Goal: Contribute content: Add original content to the website for others to see

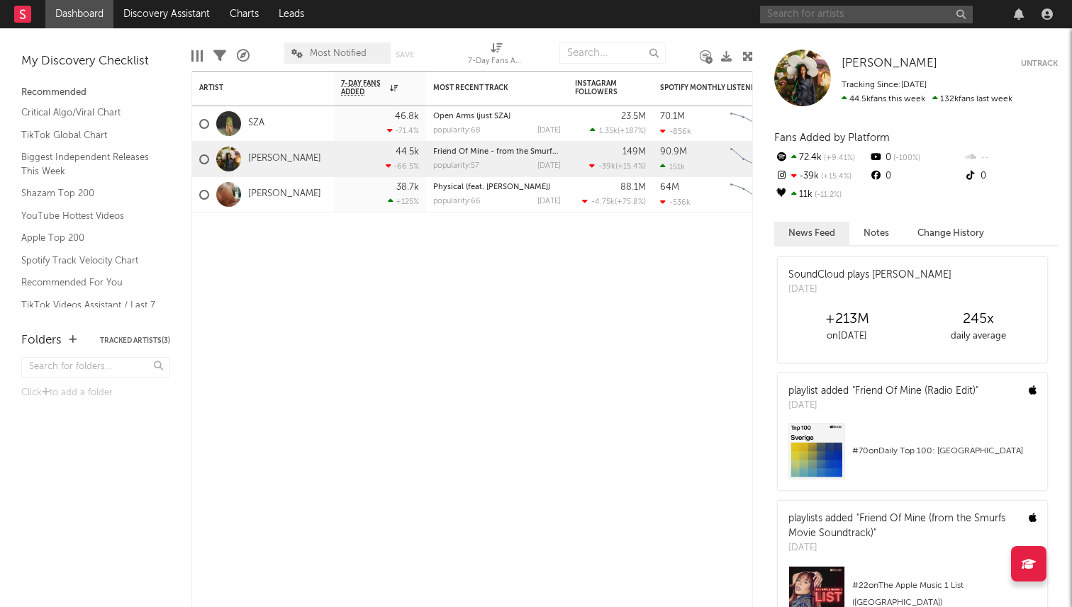
click at [808, 13] on input "text" at bounding box center [866, 15] width 213 height 18
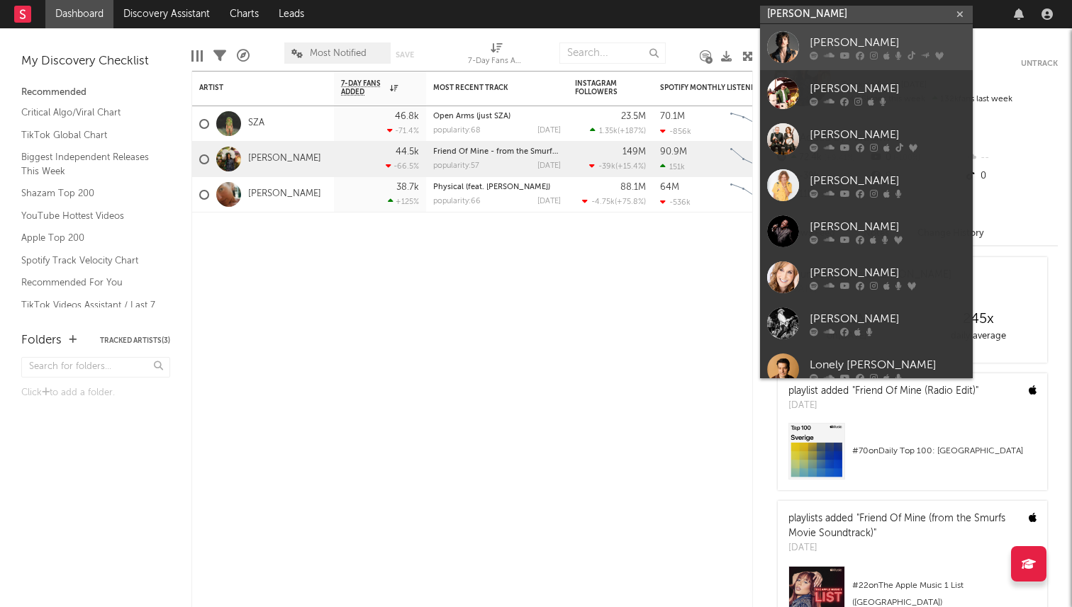
type input "[PERSON_NAME]"
click at [808, 58] on link "[PERSON_NAME]" at bounding box center [866, 47] width 213 height 46
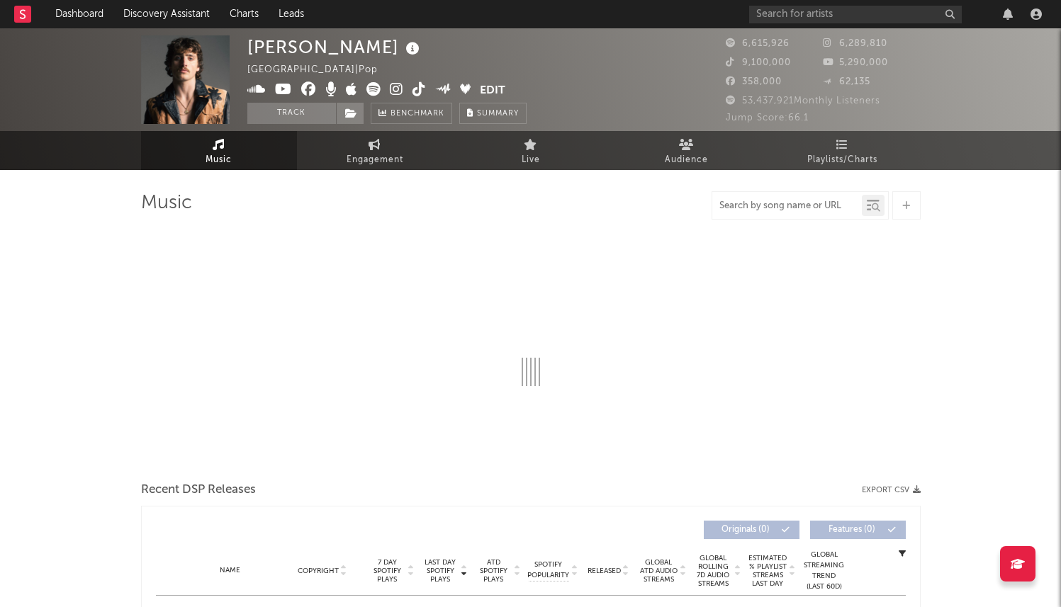
click at [790, 206] on input "text" at bounding box center [787, 206] width 150 height 11
select select "6m"
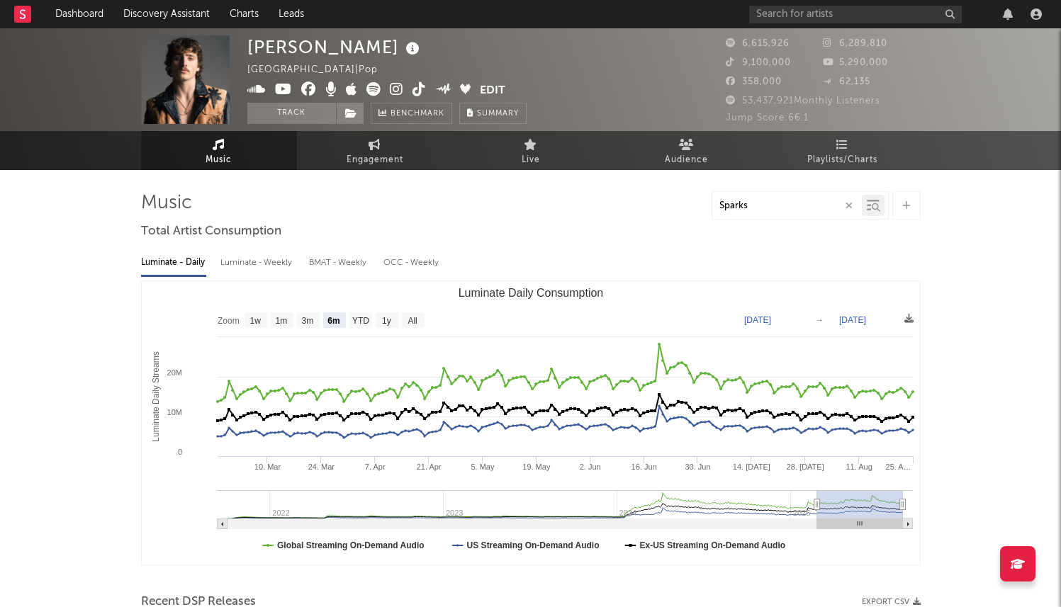
type input "Sparks"
click at [823, 12] on input "text" at bounding box center [855, 15] width 213 height 18
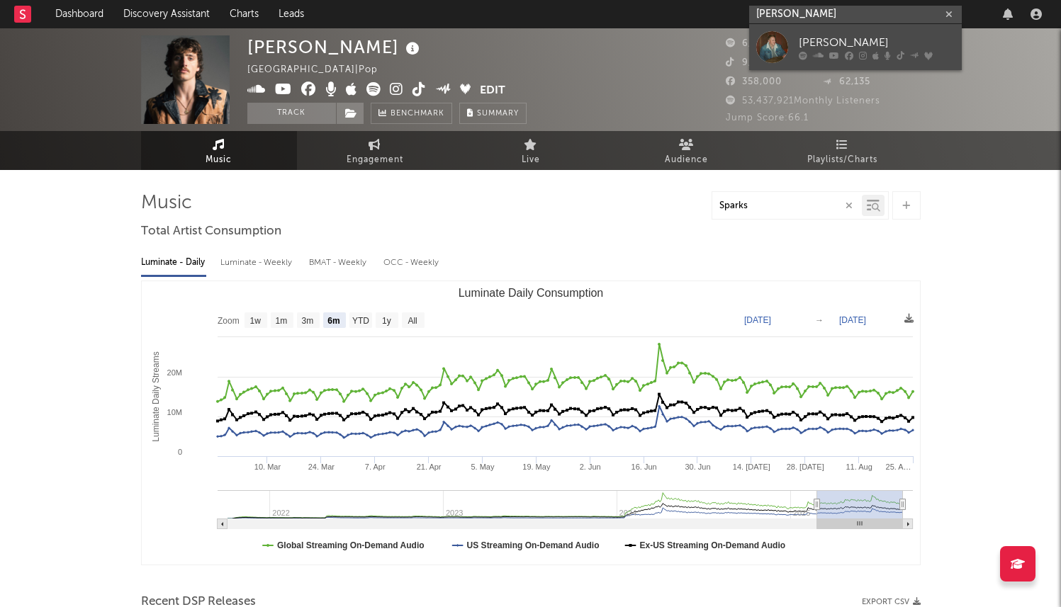
type input "[PERSON_NAME]"
click at [804, 53] on icon at bounding box center [803, 55] width 9 height 9
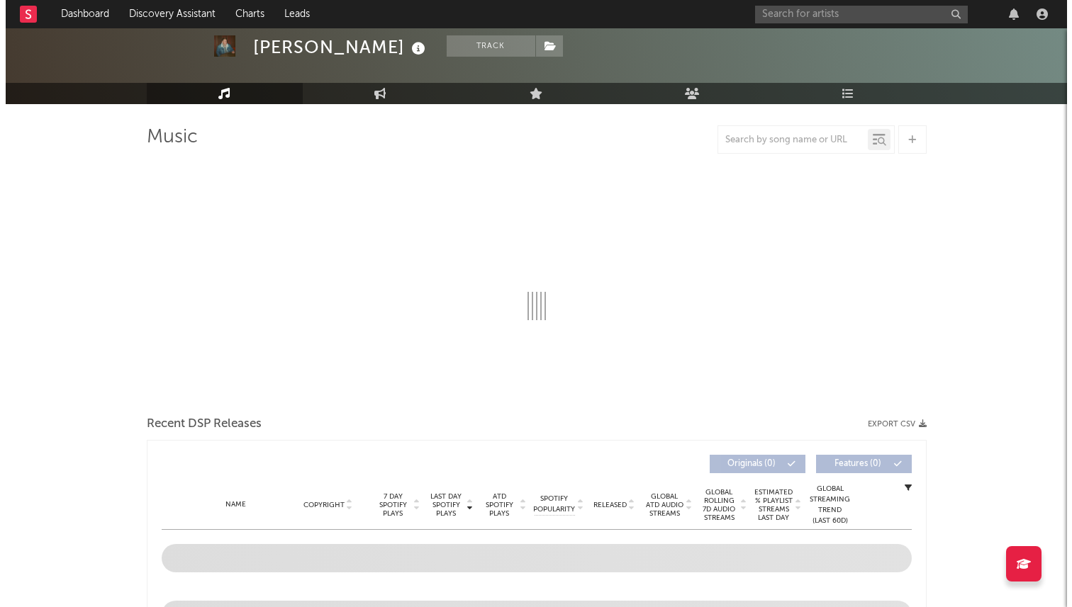
scroll to position [67, 0]
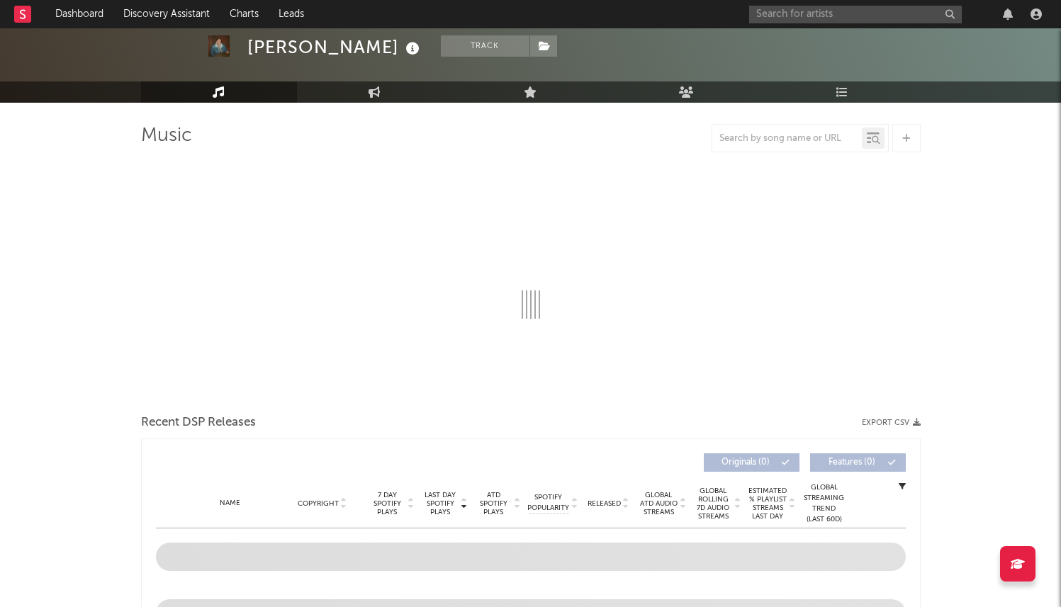
select select "6m"
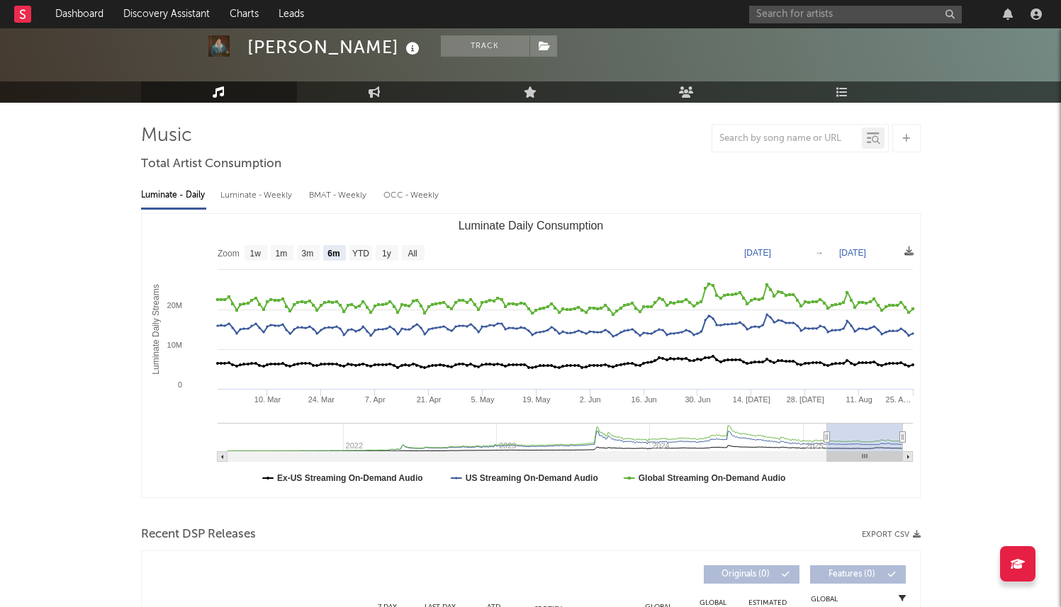
click at [902, 140] on icon at bounding box center [906, 138] width 8 height 9
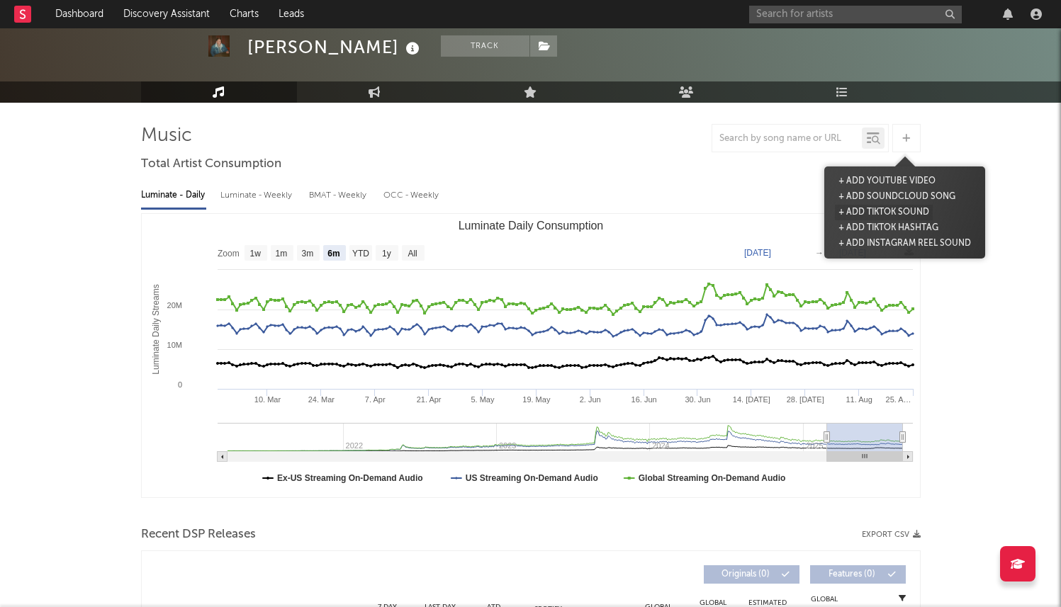
click at [875, 213] on button "+ Add TikTok Sound" at bounding box center [884, 213] width 98 height 16
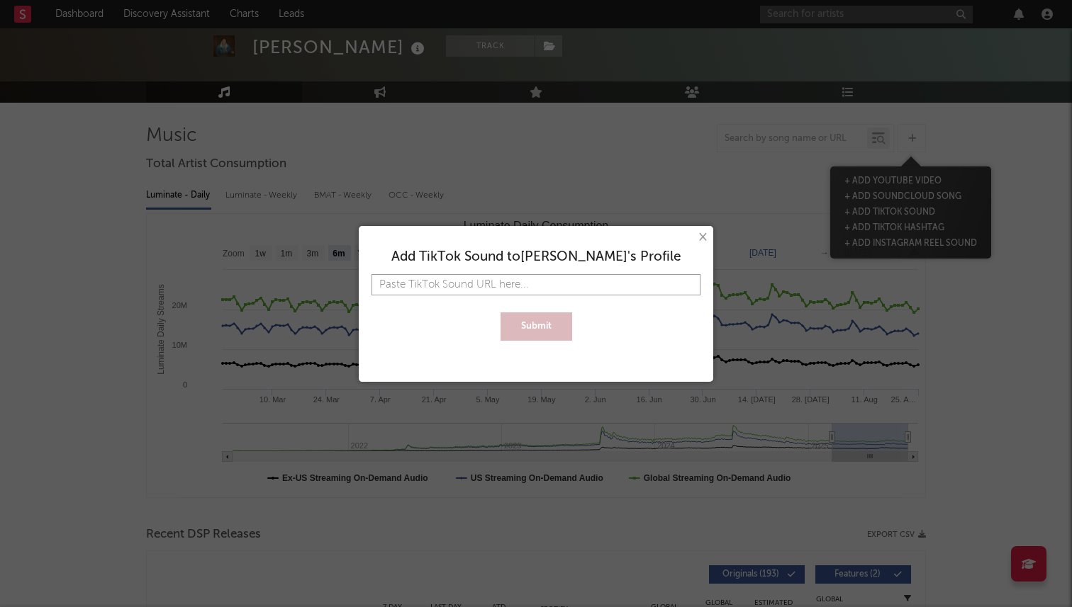
click at [502, 288] on input "text" at bounding box center [535, 284] width 329 height 21
paste input "[URL][DOMAIN_NAME][PHONE_NUMBER]"
type input "[URL][DOMAIN_NAME][PHONE_NUMBER]"
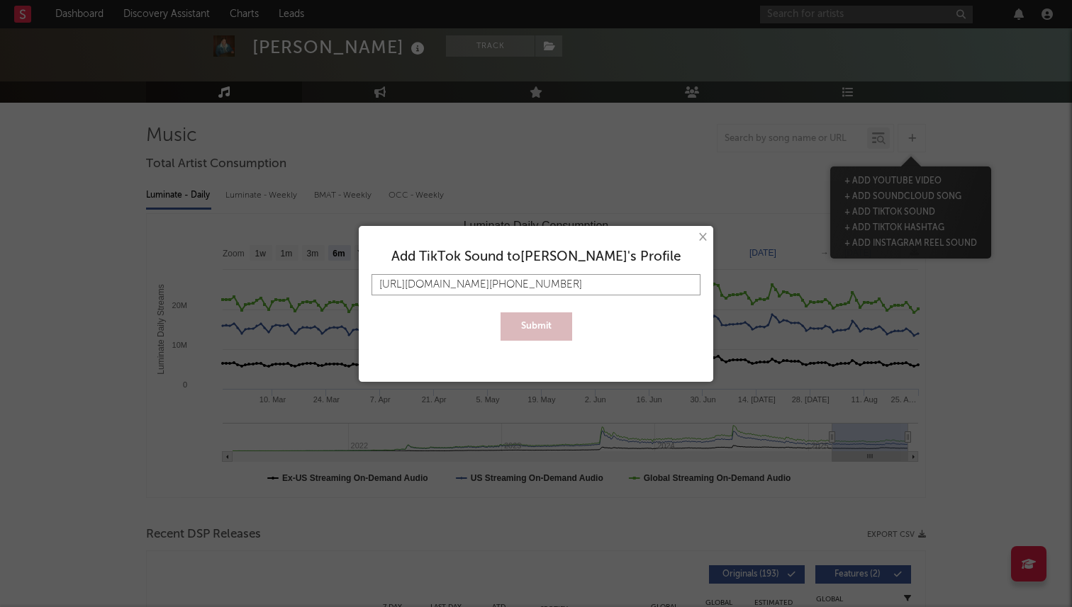
scroll to position [0, 3662]
type input "[URL][DOMAIN_NAME][PHONE_NUMBER]"
click at [529, 329] on button "Submit" at bounding box center [536, 327] width 72 height 28
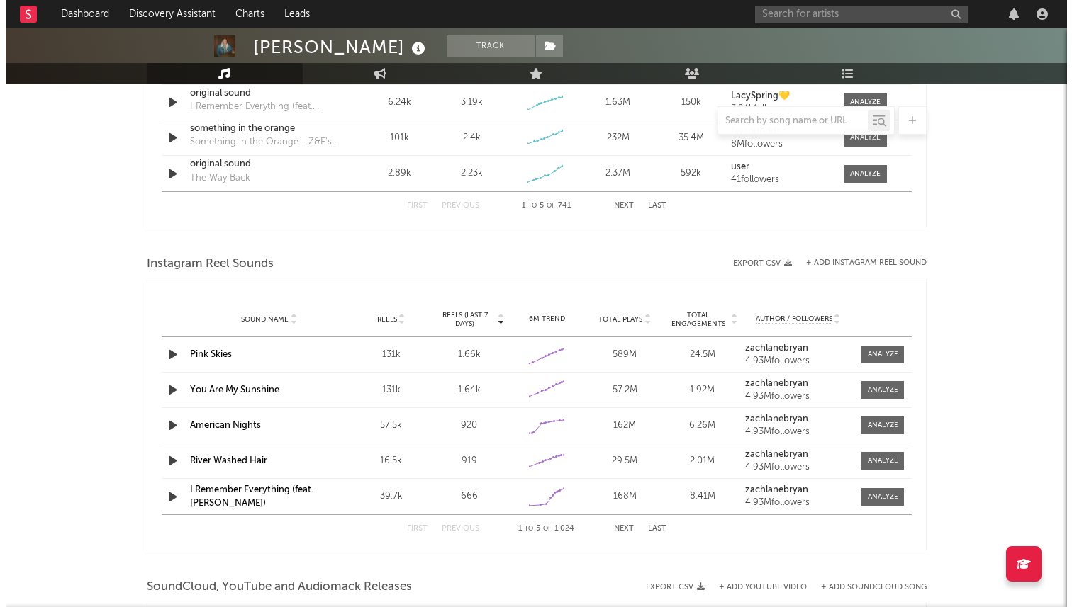
scroll to position [851, 0]
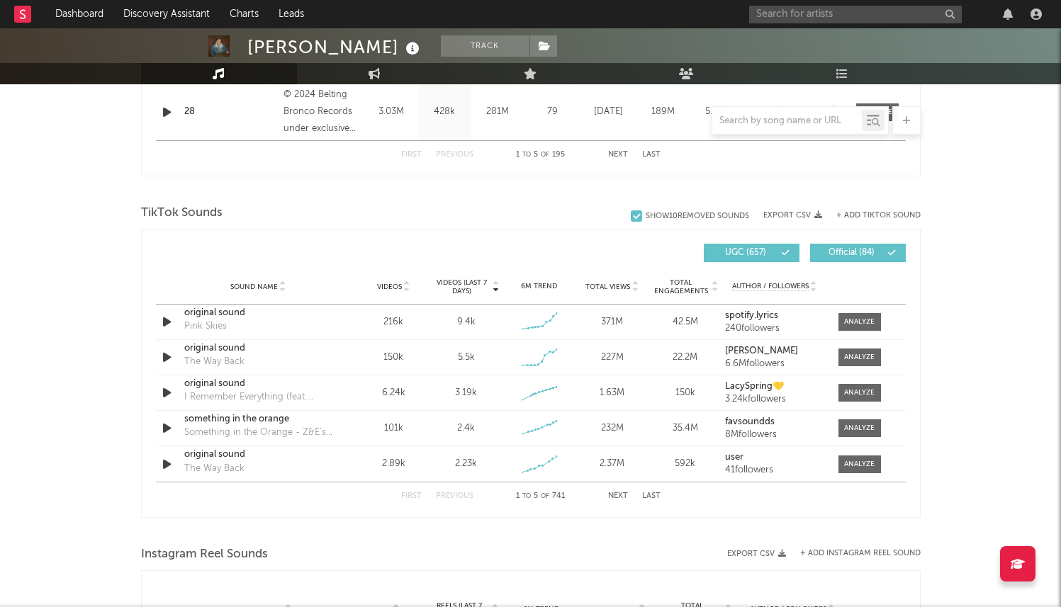
click at [858, 212] on button "+ Add TikTok Sound" at bounding box center [878, 216] width 84 height 8
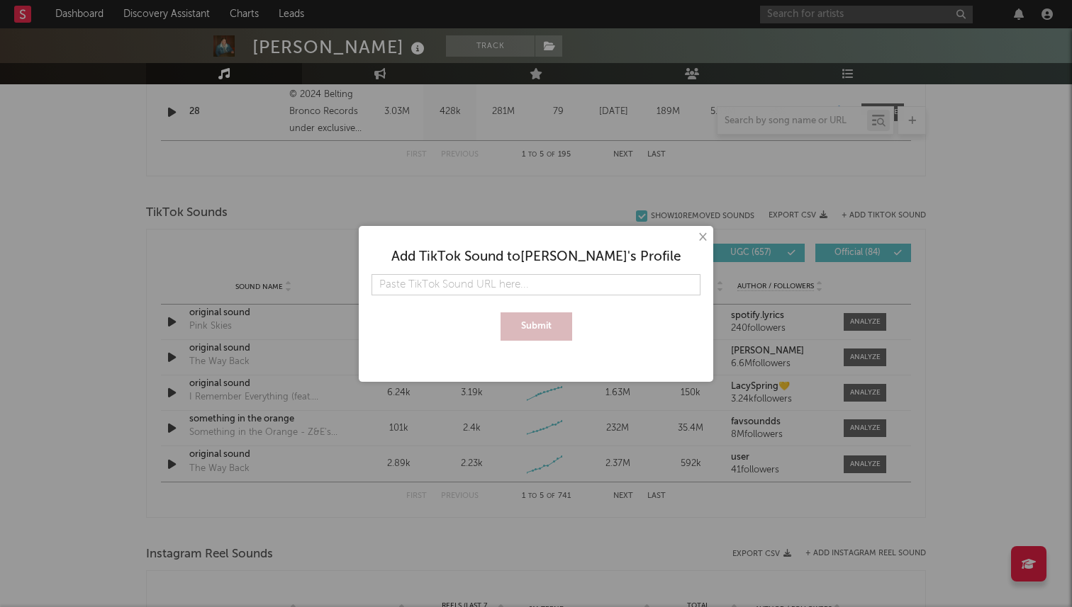
click at [490, 284] on input "text" at bounding box center [535, 284] width 329 height 21
type input "[URL][DOMAIN_NAME][PHONE_NUMBER]"
click at [500, 313] on button "Submit" at bounding box center [536, 327] width 72 height 28
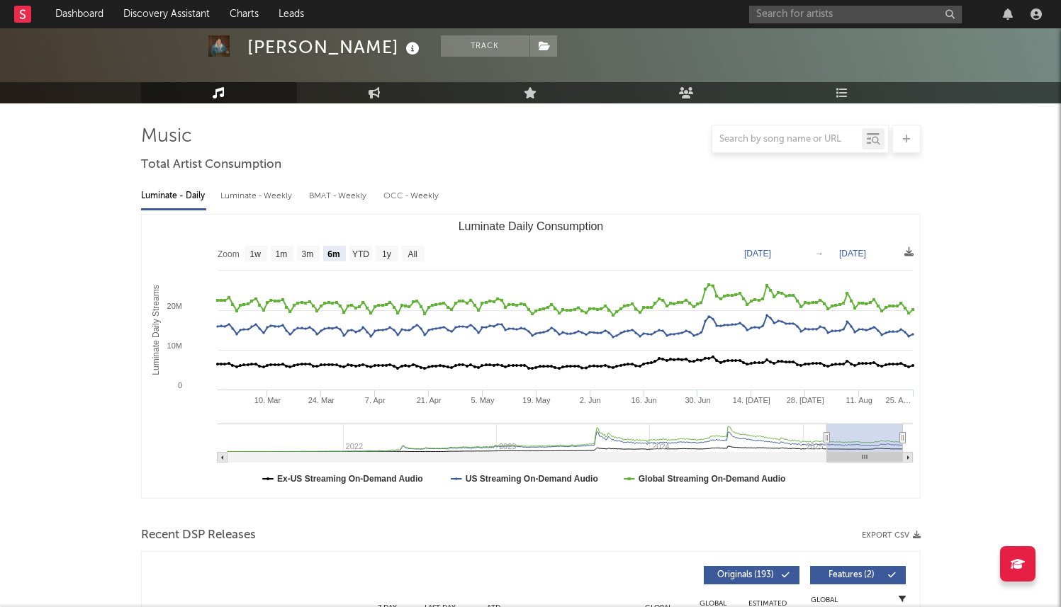
scroll to position [0, 0]
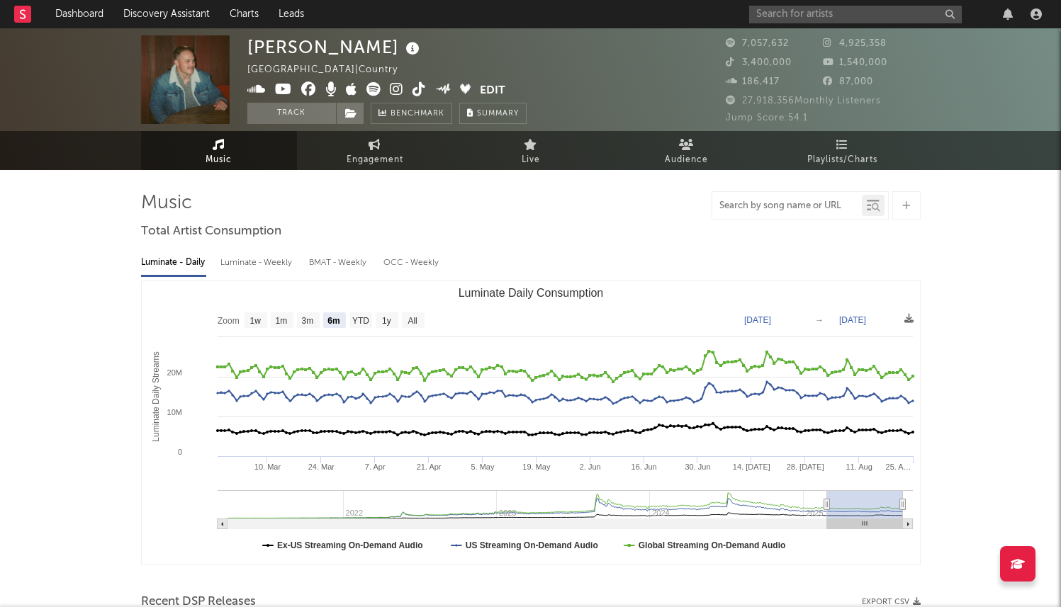
click at [750, 204] on input "text" at bounding box center [787, 206] width 150 height 11
type input "We're onto something"
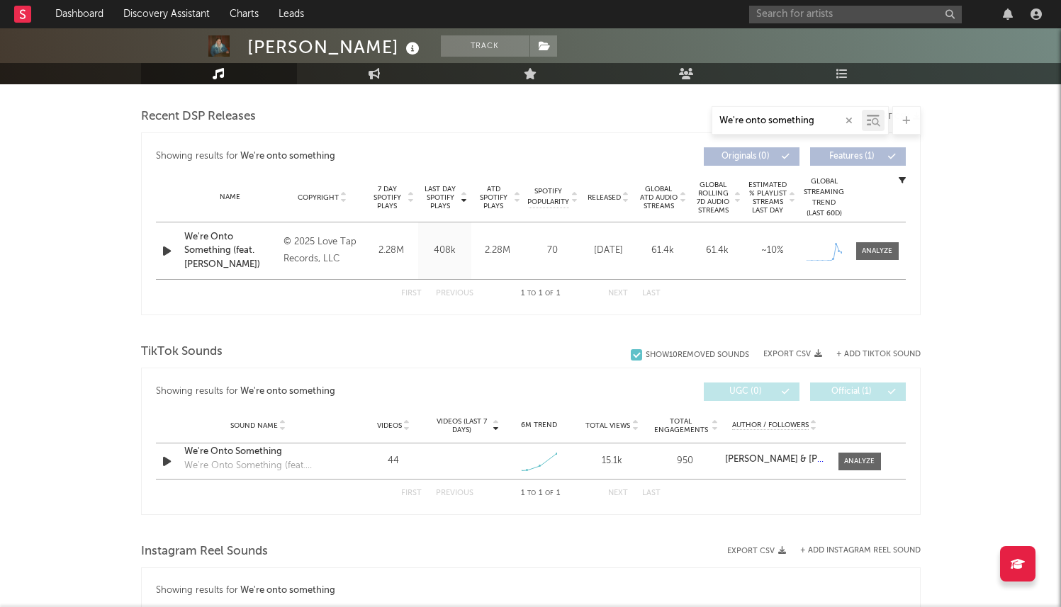
scroll to position [494, 0]
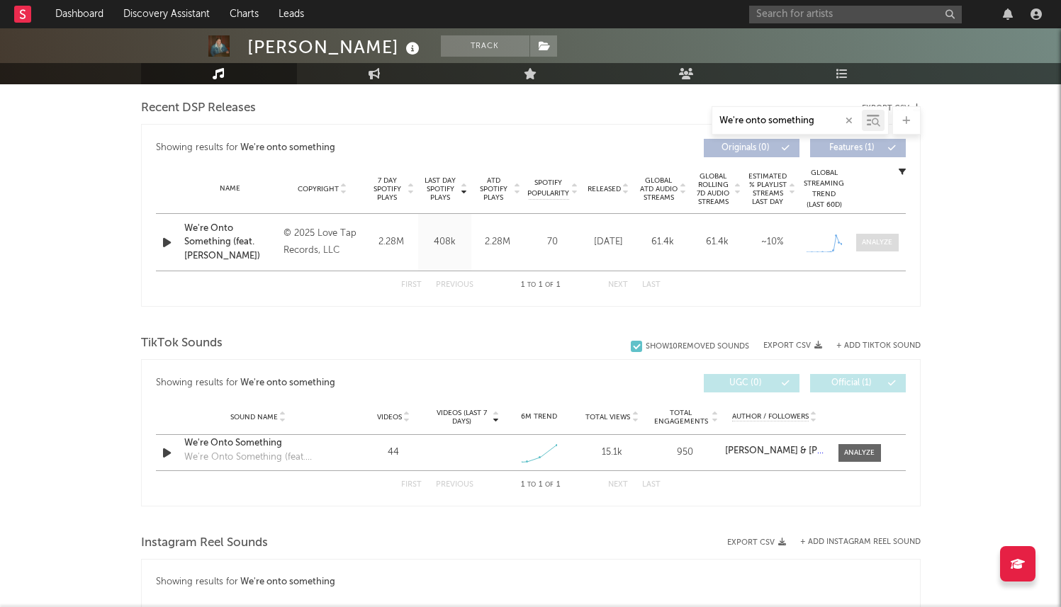
click at [873, 238] on div at bounding box center [877, 242] width 30 height 11
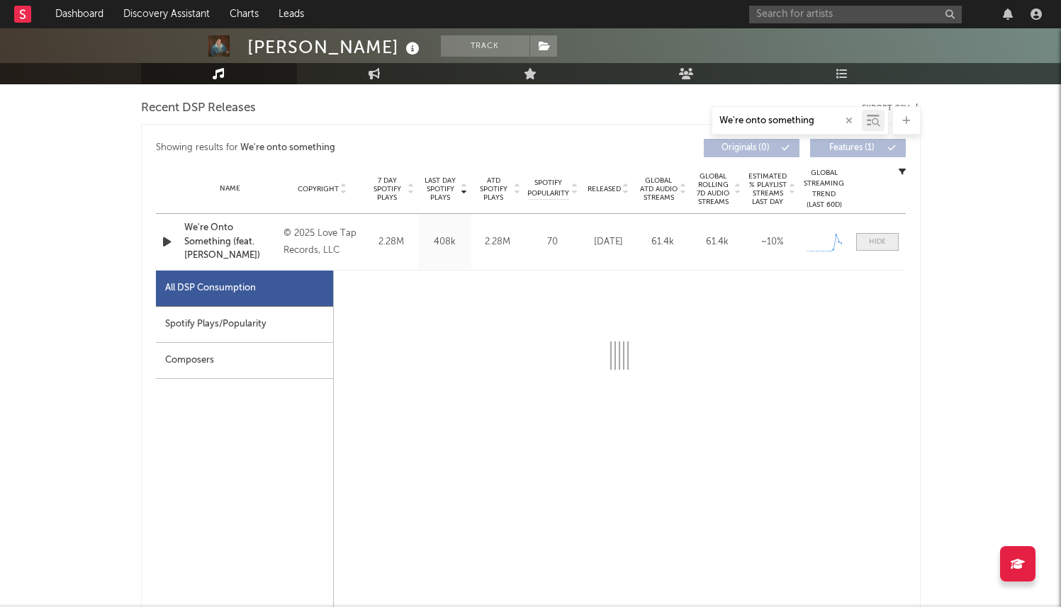
select select "1w"
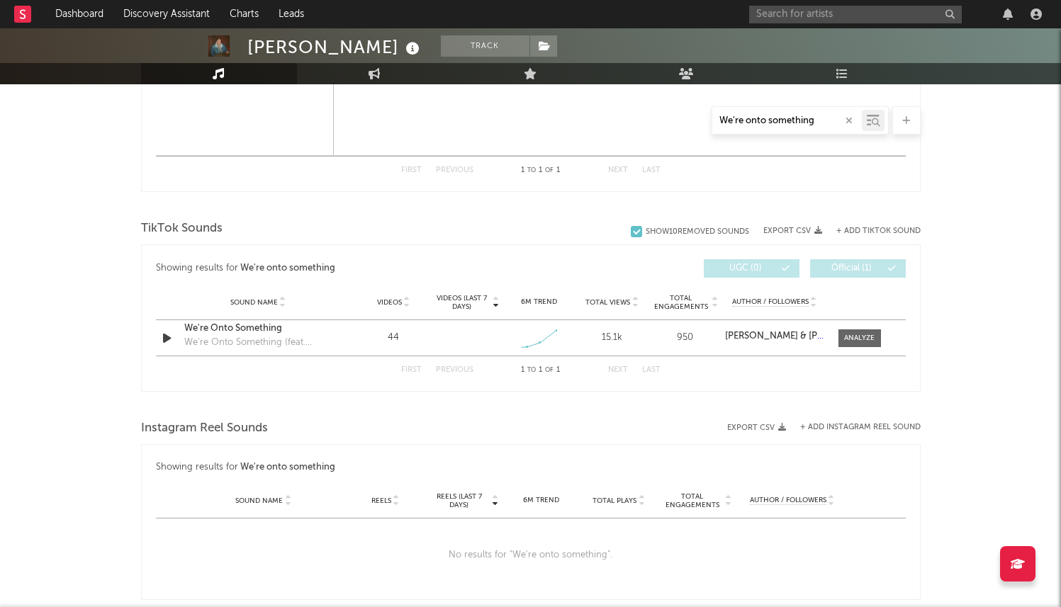
scroll to position [1286, 0]
click at [868, 335] on div at bounding box center [859, 335] width 30 height 11
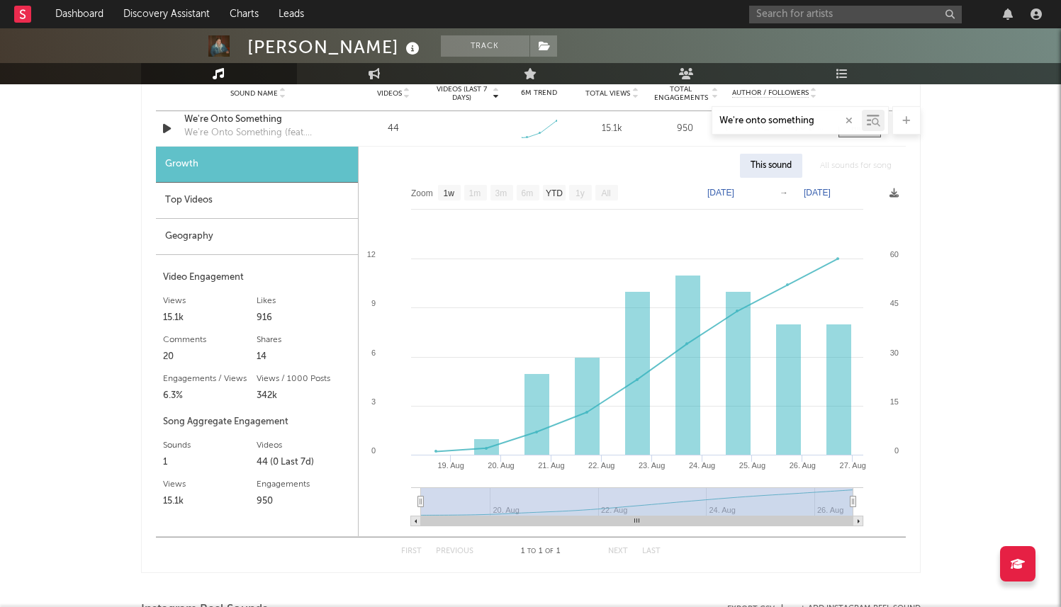
scroll to position [1493, 0]
click at [472, 197] on rect at bounding box center [475, 192] width 23 height 16
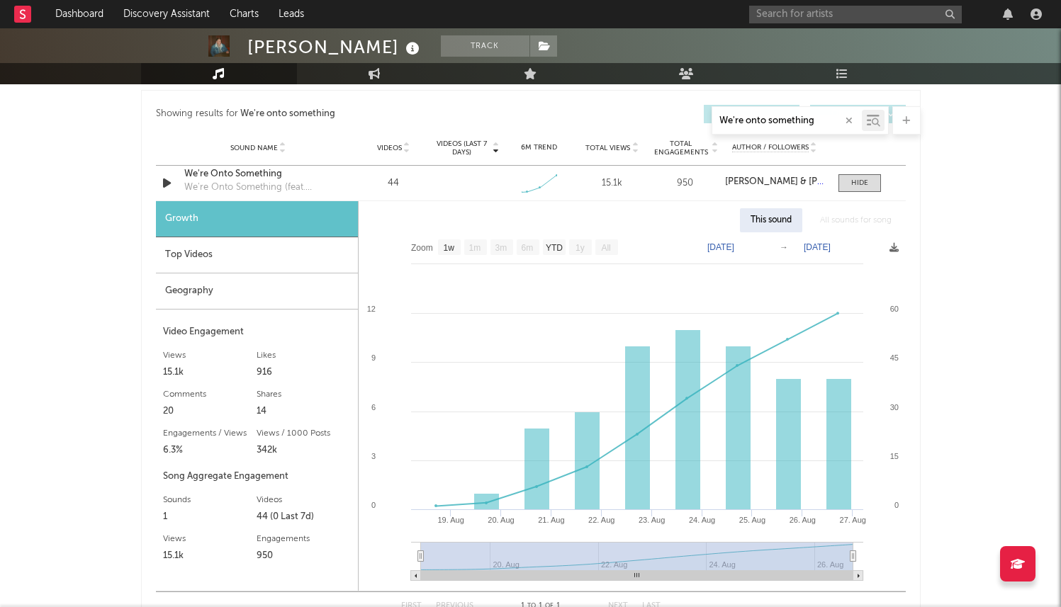
scroll to position [1432, 0]
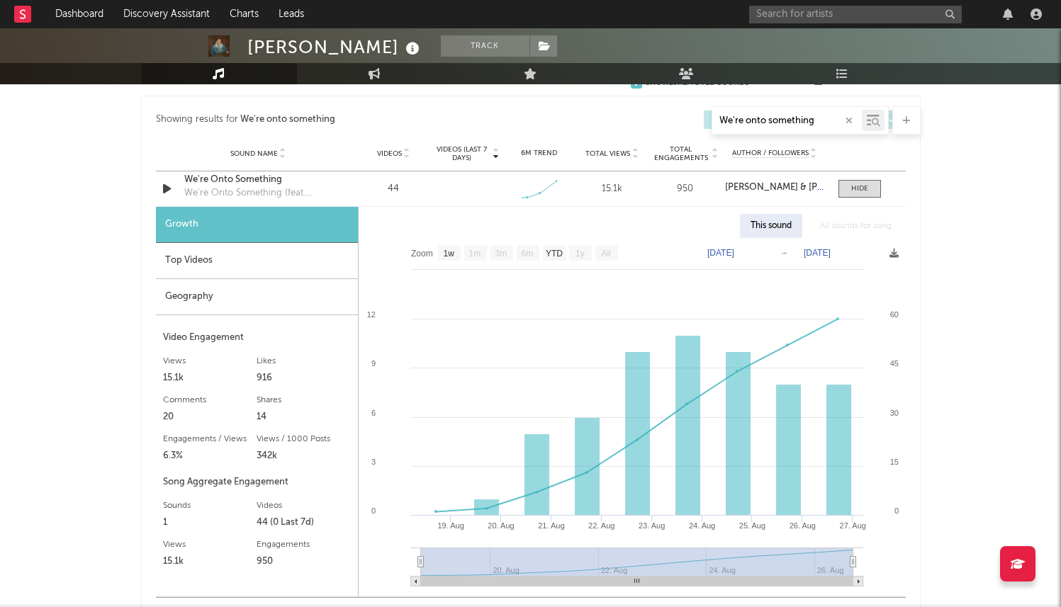
click at [617, 158] on div "Total Views" at bounding box center [612, 153] width 66 height 11
click at [604, 155] on span "Total Views" at bounding box center [607, 154] width 45 height 9
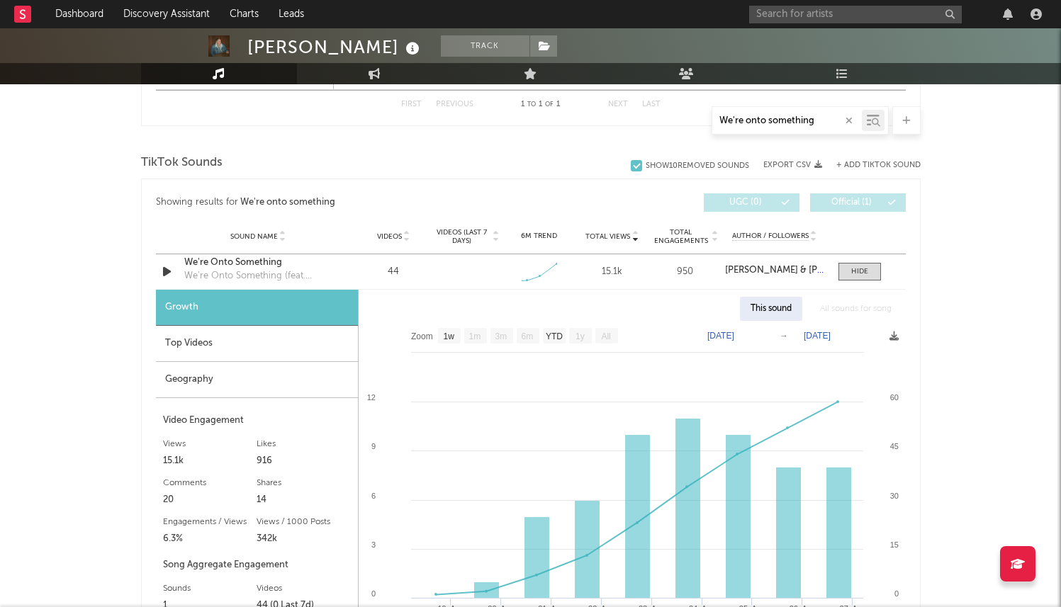
scroll to position [1416, 0]
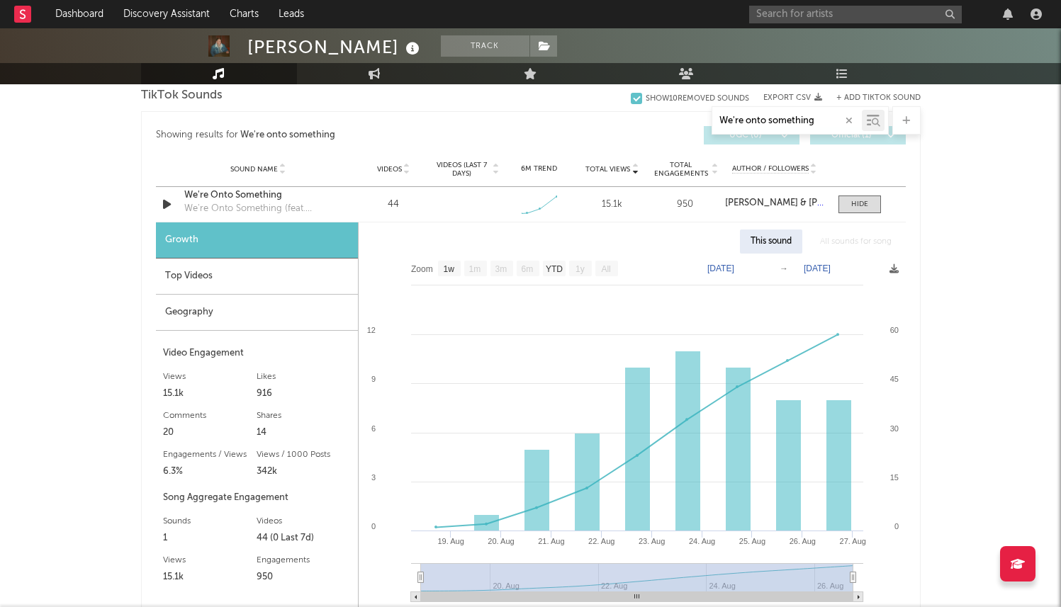
select select "Zoom"
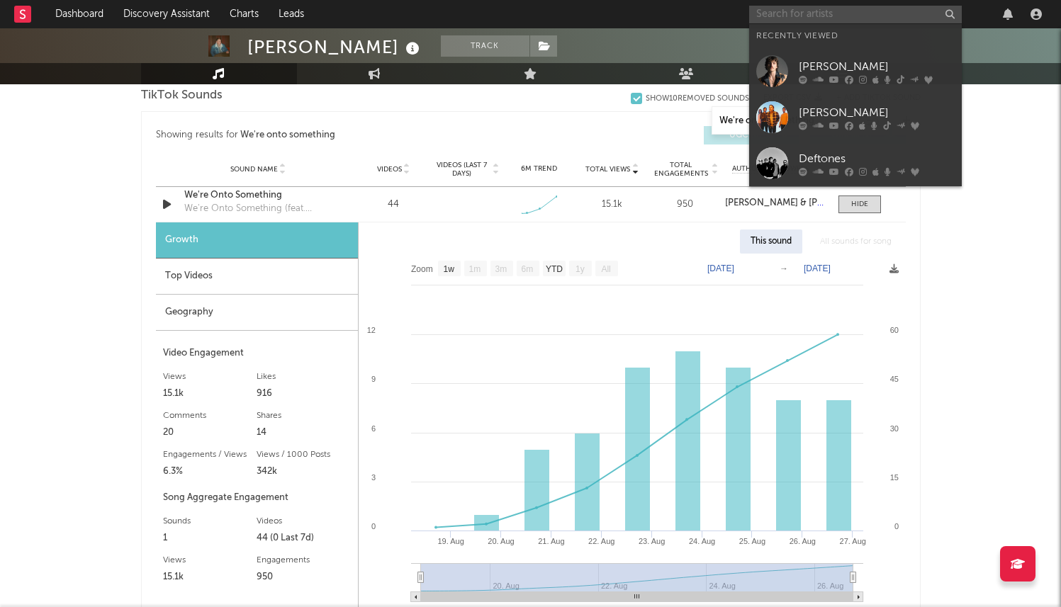
click at [869, 13] on input "text" at bounding box center [855, 15] width 213 height 18
click at [856, 63] on div "[PERSON_NAME]" at bounding box center [877, 66] width 156 height 17
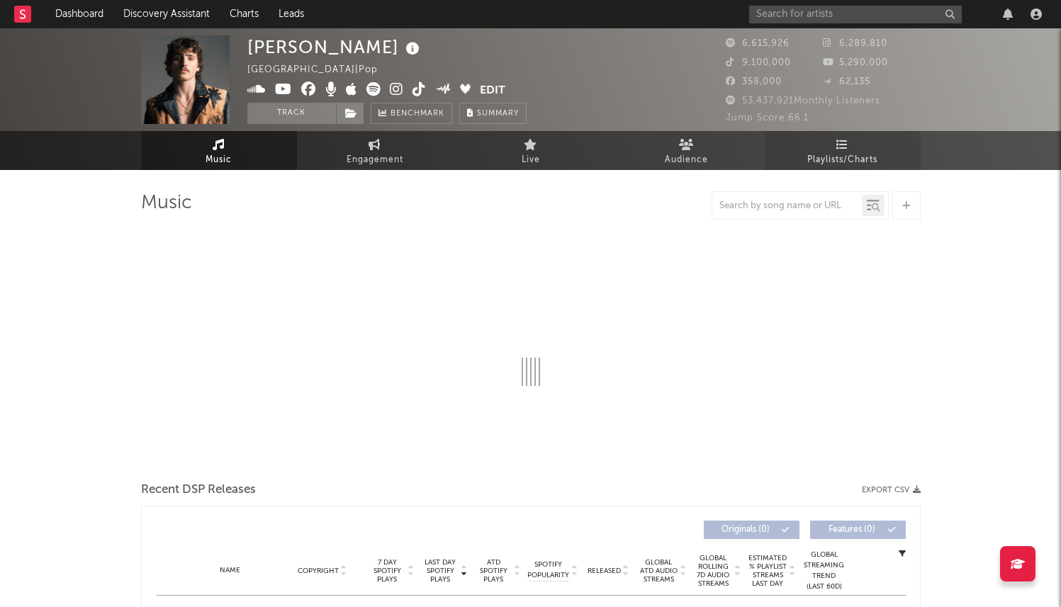
select select "6m"
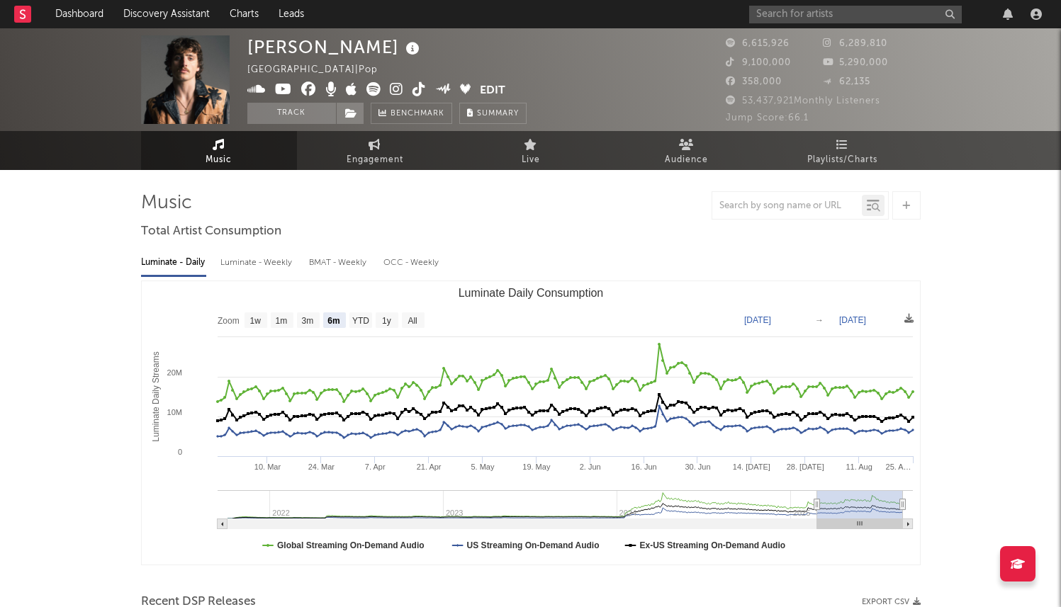
click at [906, 201] on icon at bounding box center [906, 205] width 8 height 9
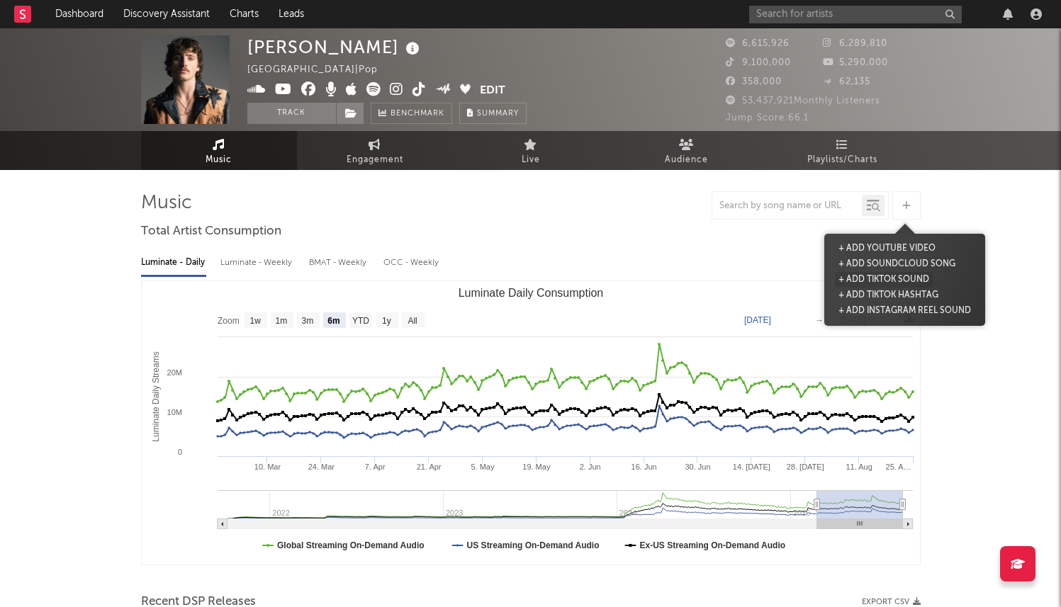
click at [886, 282] on button "+ Add TikTok Sound" at bounding box center [884, 280] width 98 height 16
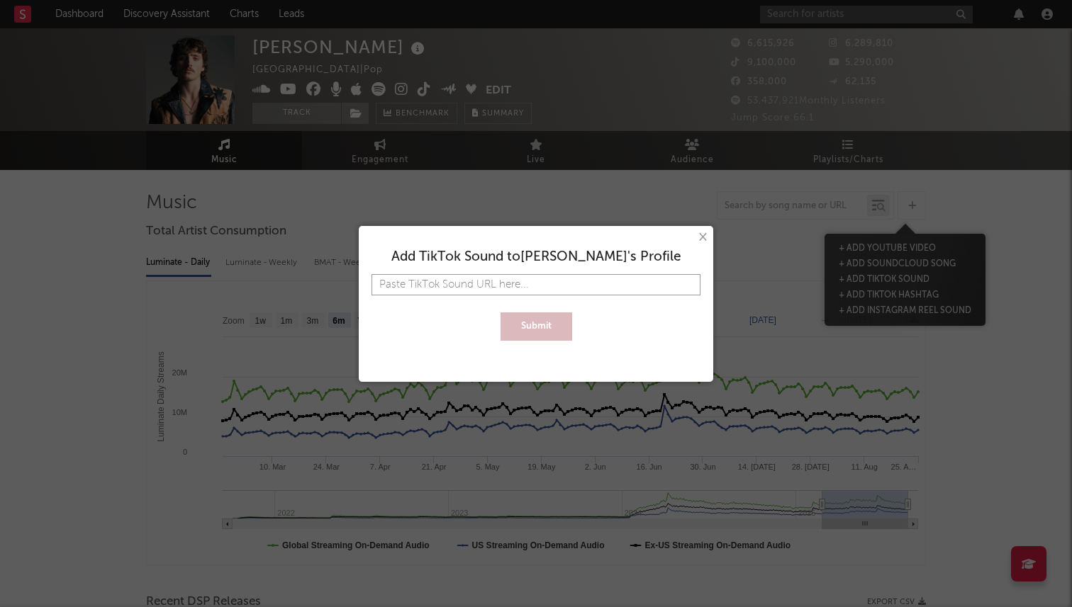
click at [535, 285] on input "text" at bounding box center [535, 284] width 329 height 21
paste input "[URL][DOMAIN_NAME][PERSON_NAME]"
type input "[URL][DOMAIN_NAME][PERSON_NAME]"
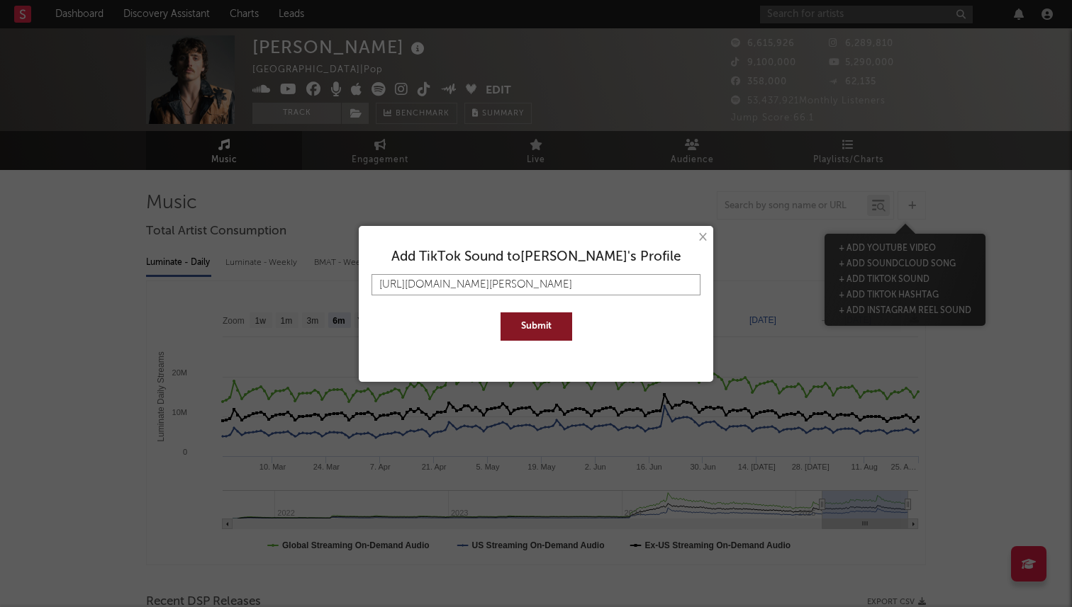
type input "[URL][DOMAIN_NAME][PERSON_NAME]"
click at [500, 313] on button "Submit" at bounding box center [536, 327] width 72 height 28
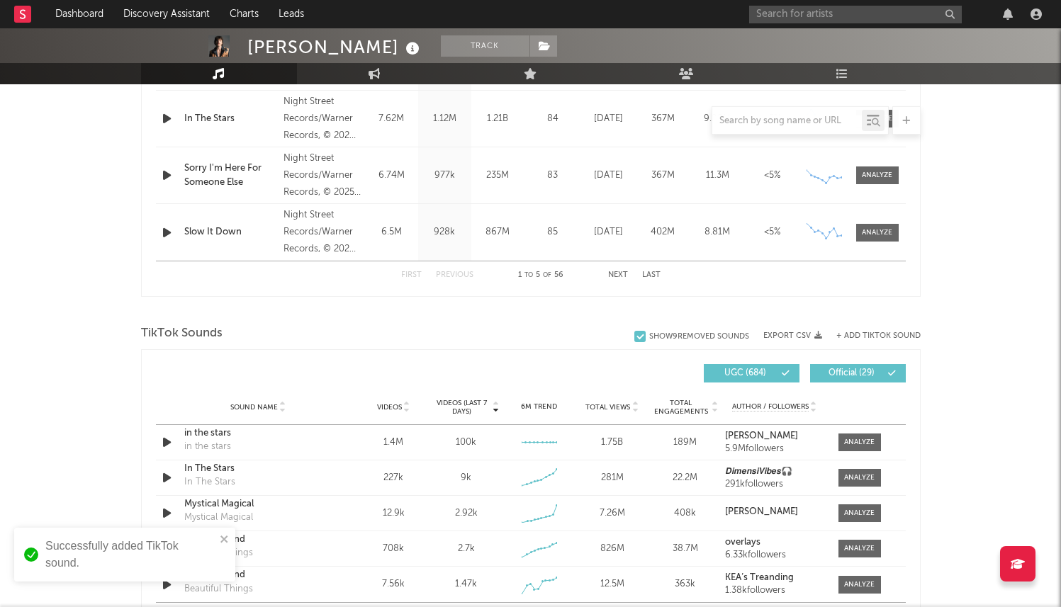
scroll to position [939, 0]
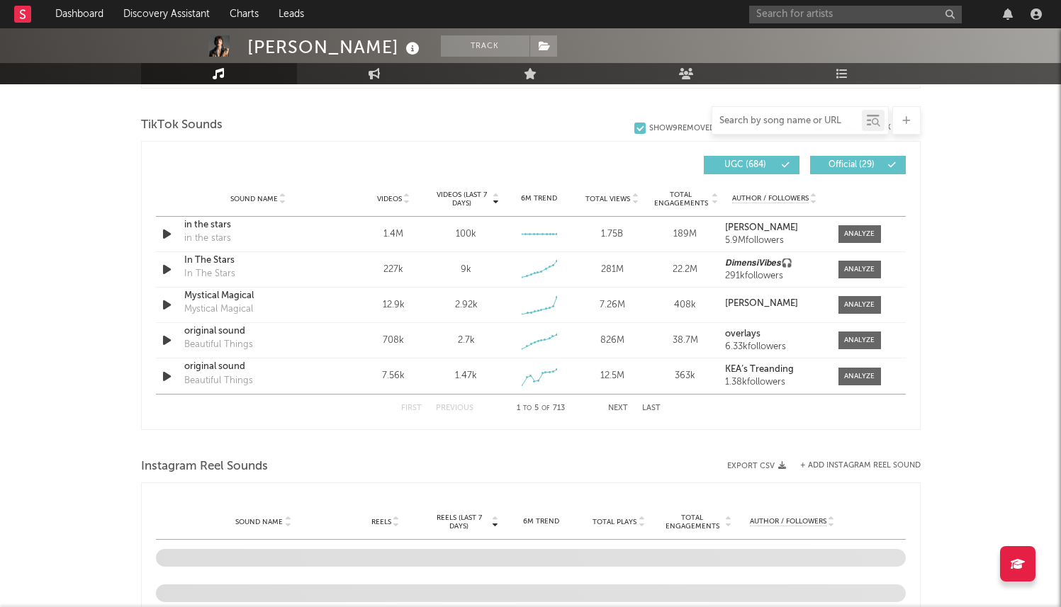
click at [761, 121] on input "text" at bounding box center [787, 121] width 150 height 11
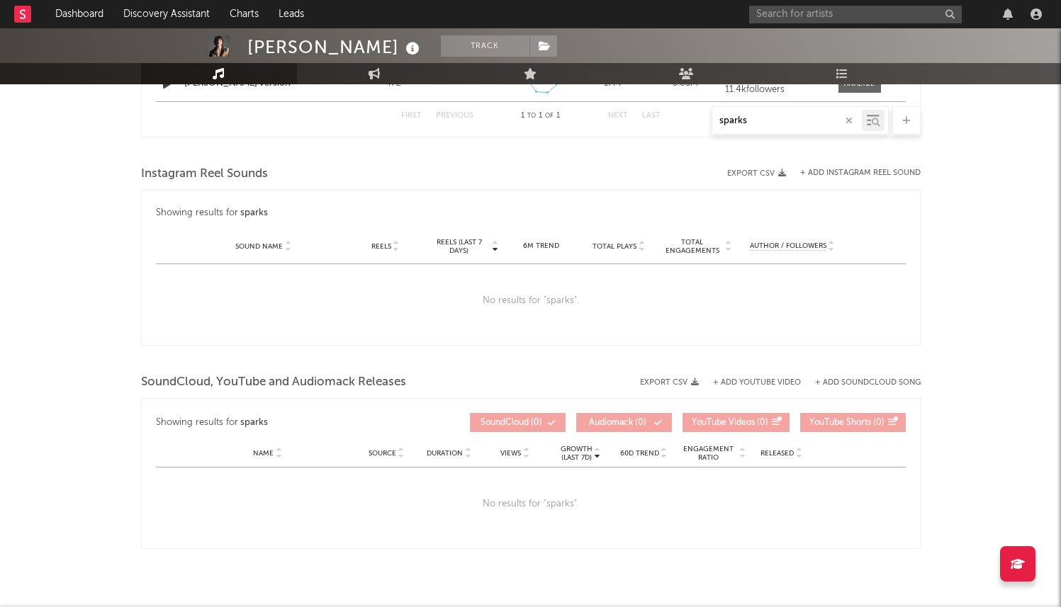
scroll to position [837, 0]
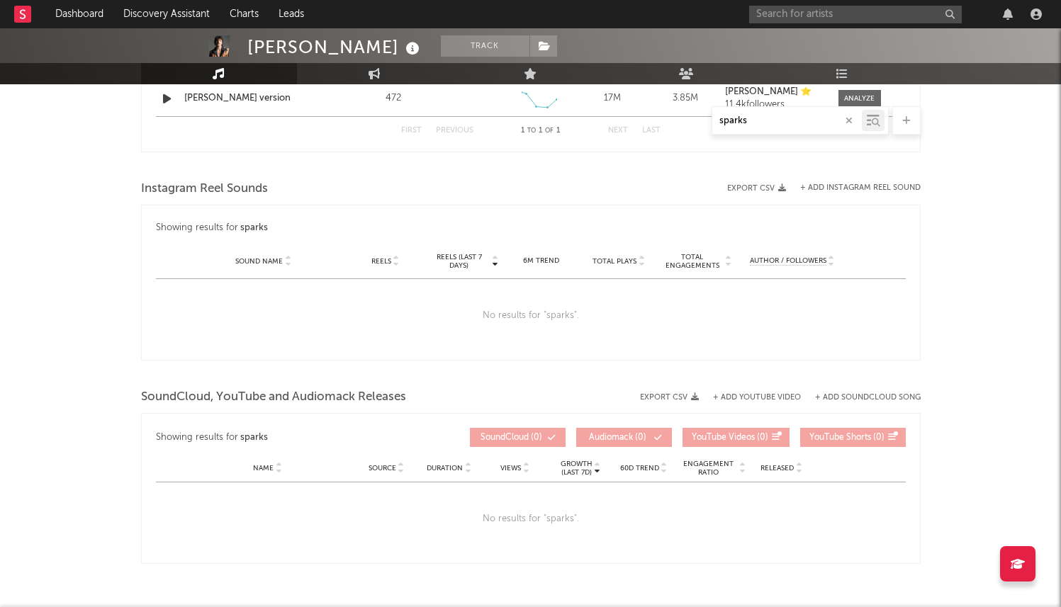
type input "sparks"
click at [734, 118] on input "sparks" at bounding box center [787, 121] width 150 height 11
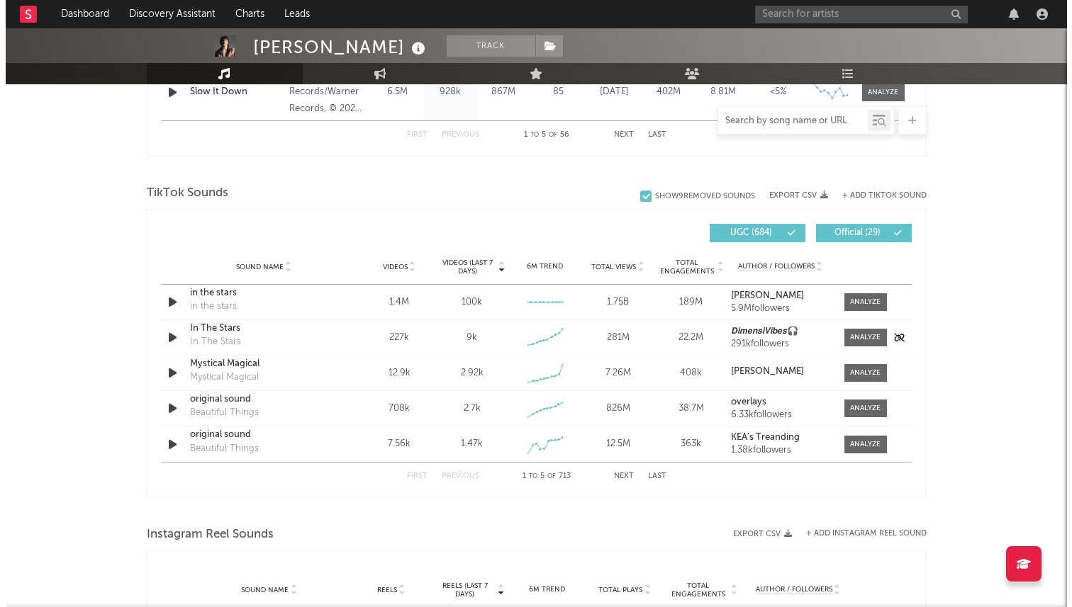
scroll to position [836, 0]
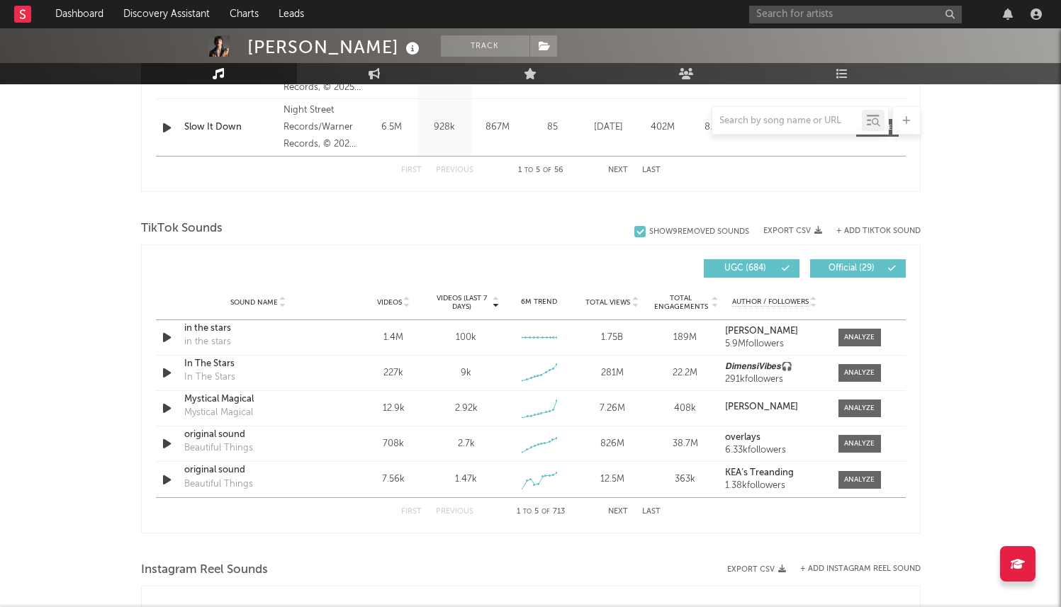
click at [509, 249] on div "Videos (last 7 days) Sound Name Videos Videos (last 7 days) Total Views Total E…" at bounding box center [531, 389] width 780 height 289
click at [856, 232] on button "+ Add TikTok Sound" at bounding box center [878, 232] width 84 height 8
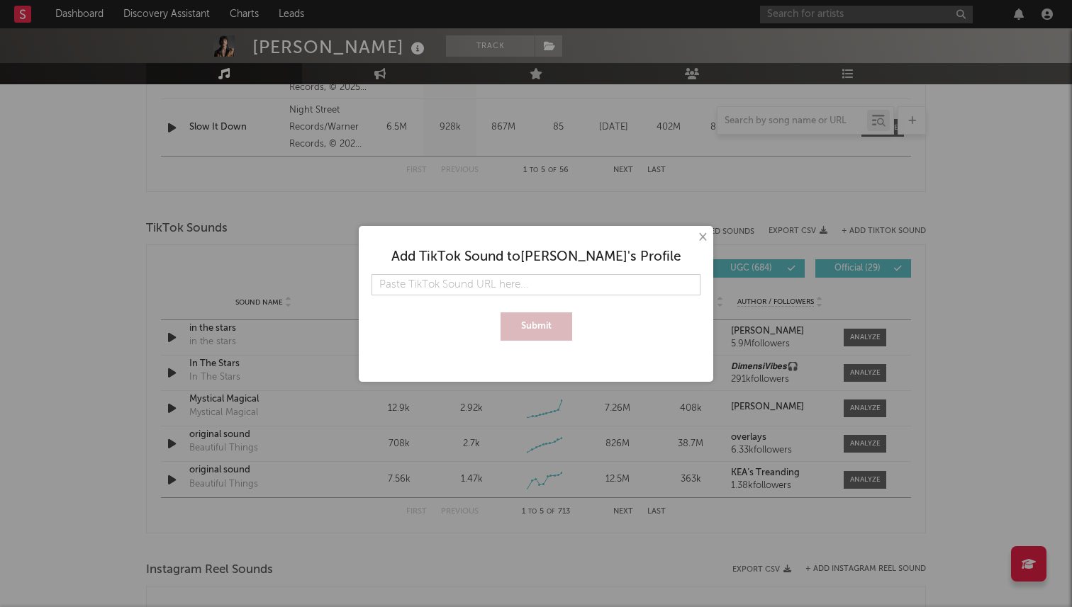
click at [539, 278] on input "text" at bounding box center [535, 284] width 329 height 21
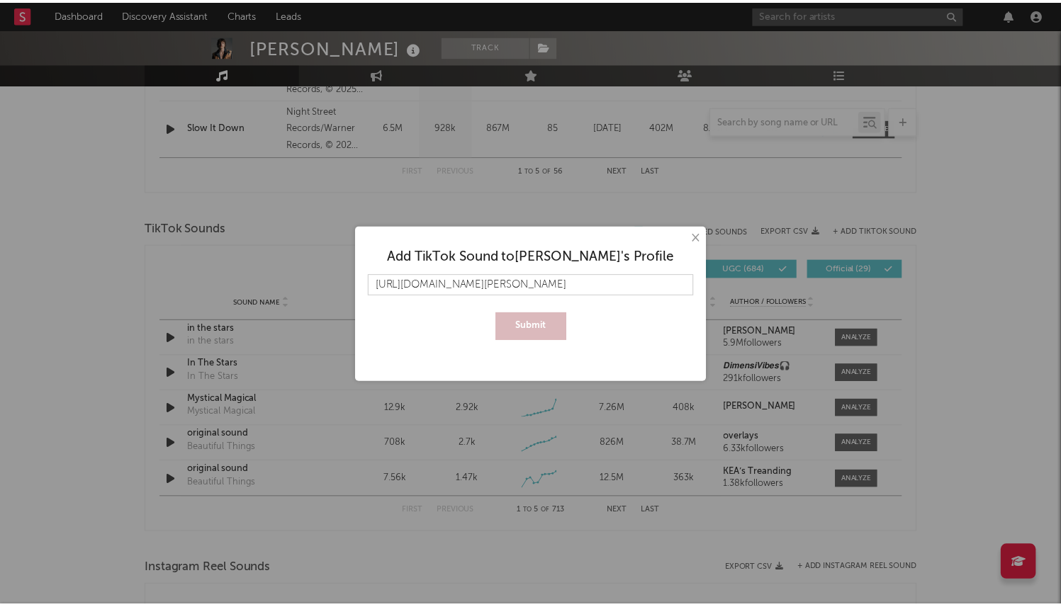
scroll to position [0, 99]
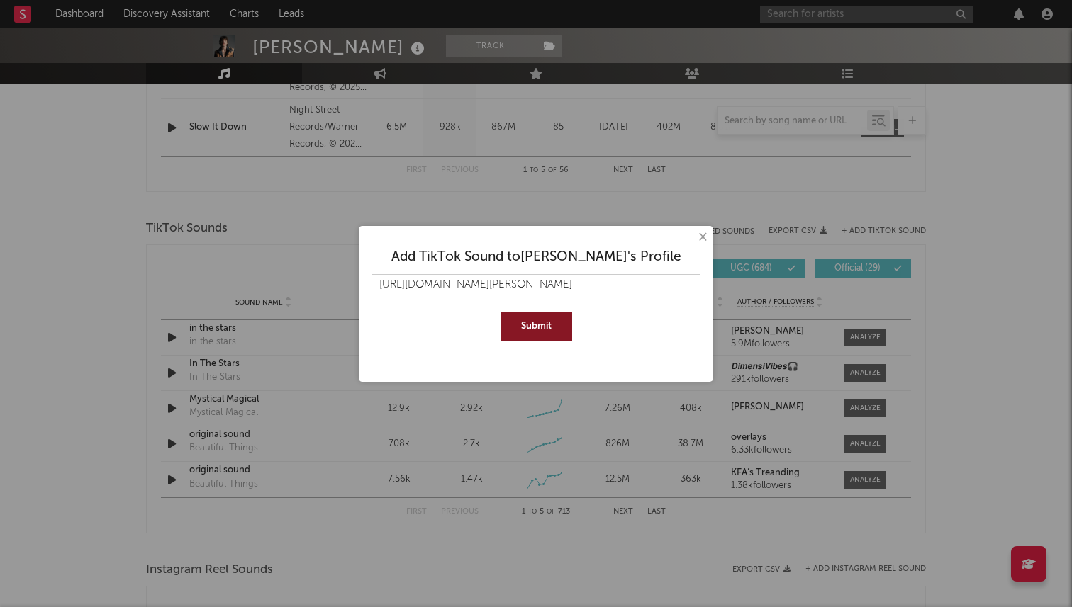
type input "[URL][DOMAIN_NAME][PERSON_NAME]"
click at [500, 313] on button "Submit" at bounding box center [536, 327] width 72 height 28
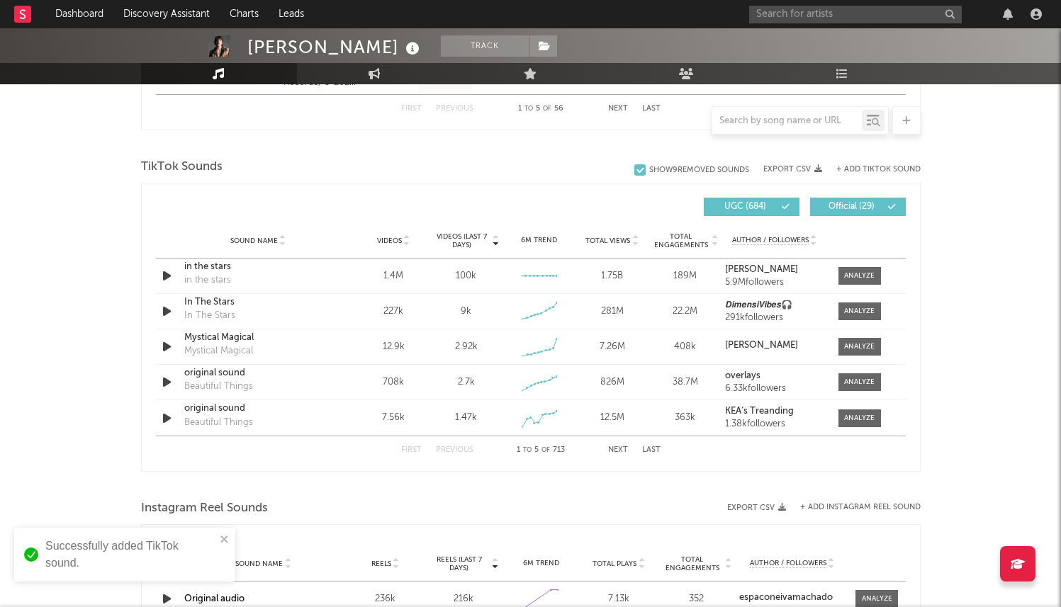
scroll to position [947, 0]
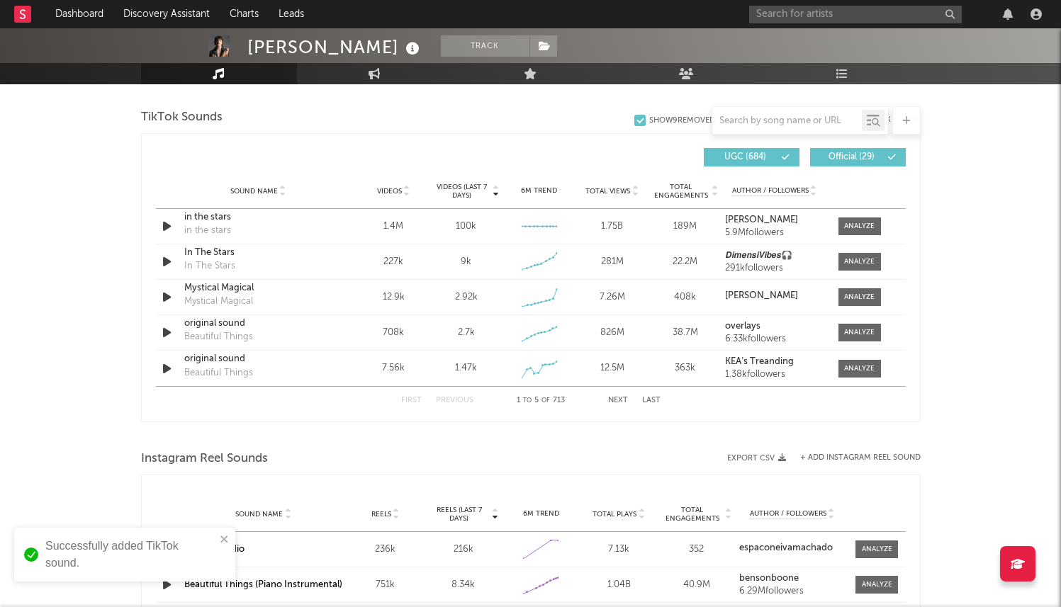
click at [754, 112] on div at bounding box center [787, 121] width 150 height 18
click at [756, 122] on input "text" at bounding box center [787, 121] width 150 height 11
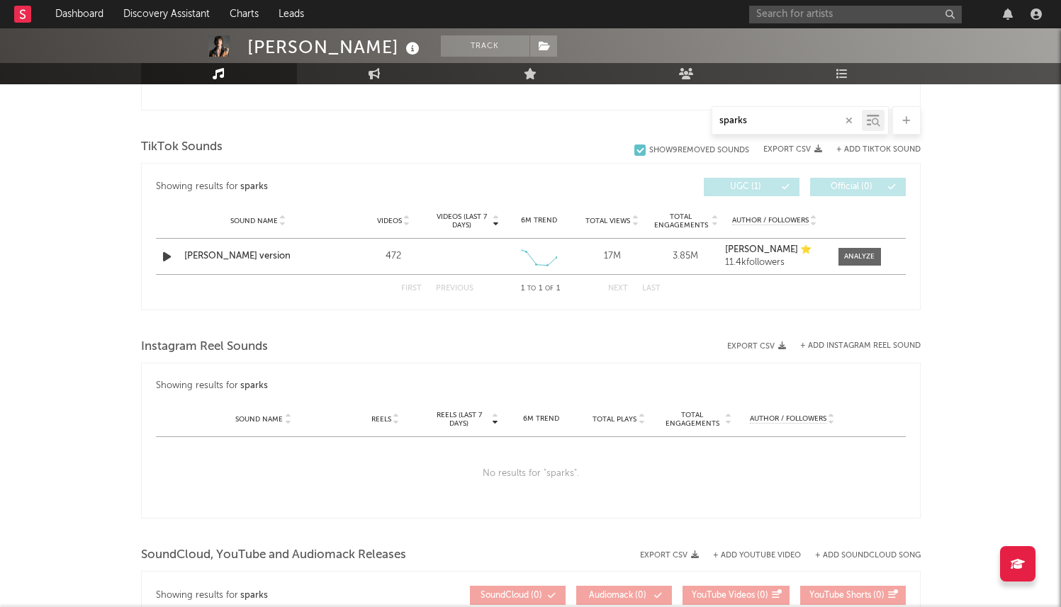
scroll to position [673, 0]
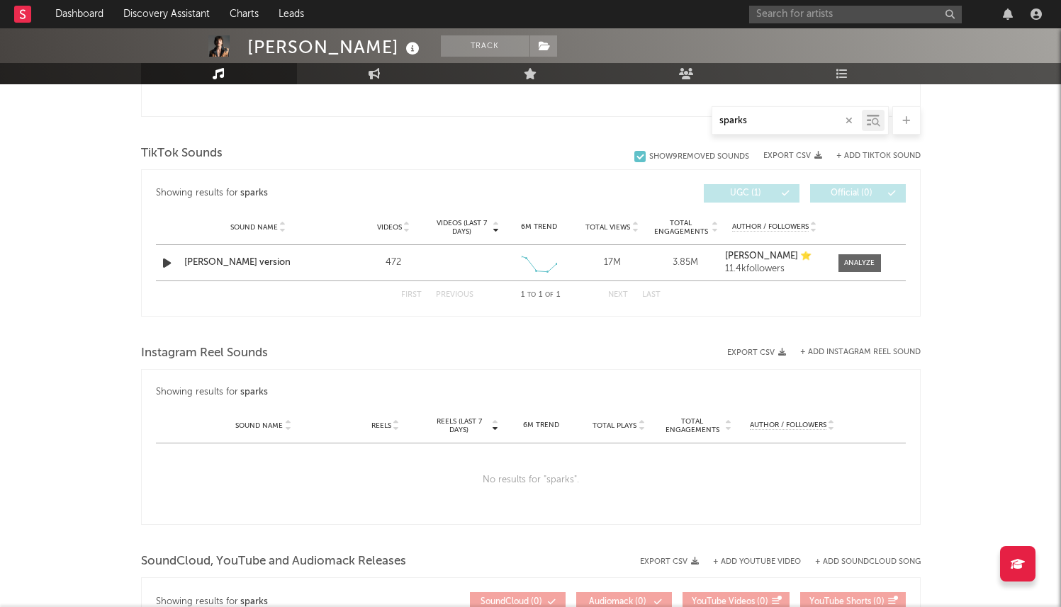
type input "sparks"
click at [513, 277] on div "Sound Name [PERSON_NAME] version Videos 472 Videos (last 7 days) Weekly Growth …" at bounding box center [531, 262] width 750 height 35
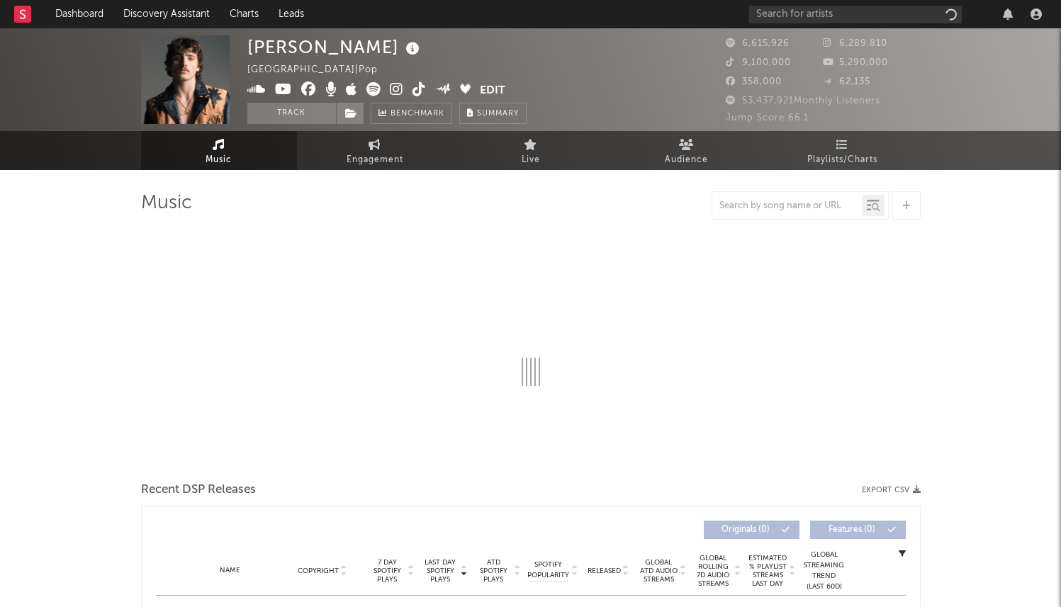
select select "6m"
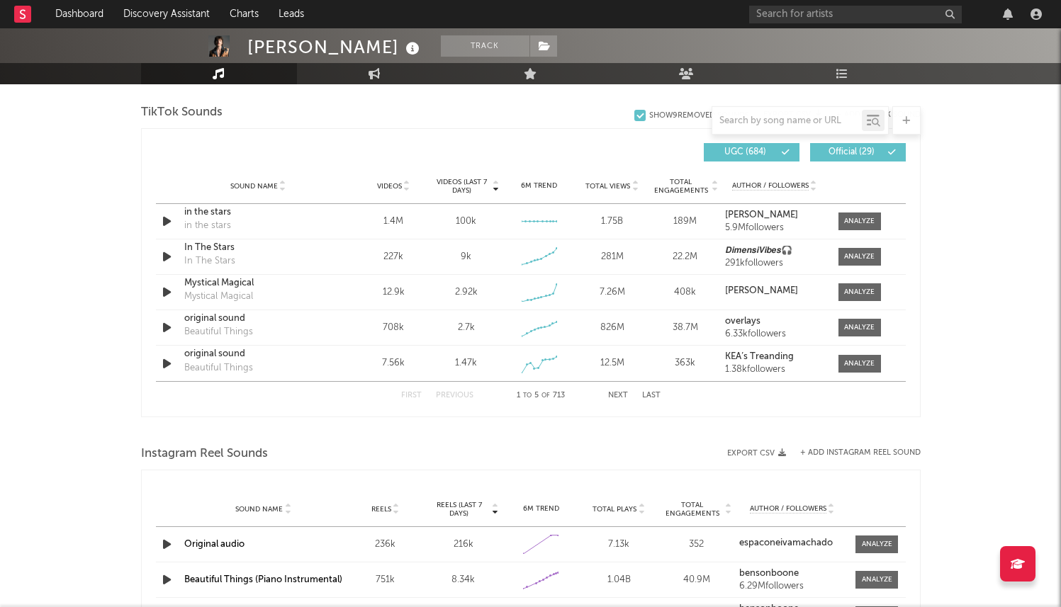
scroll to position [940, 0]
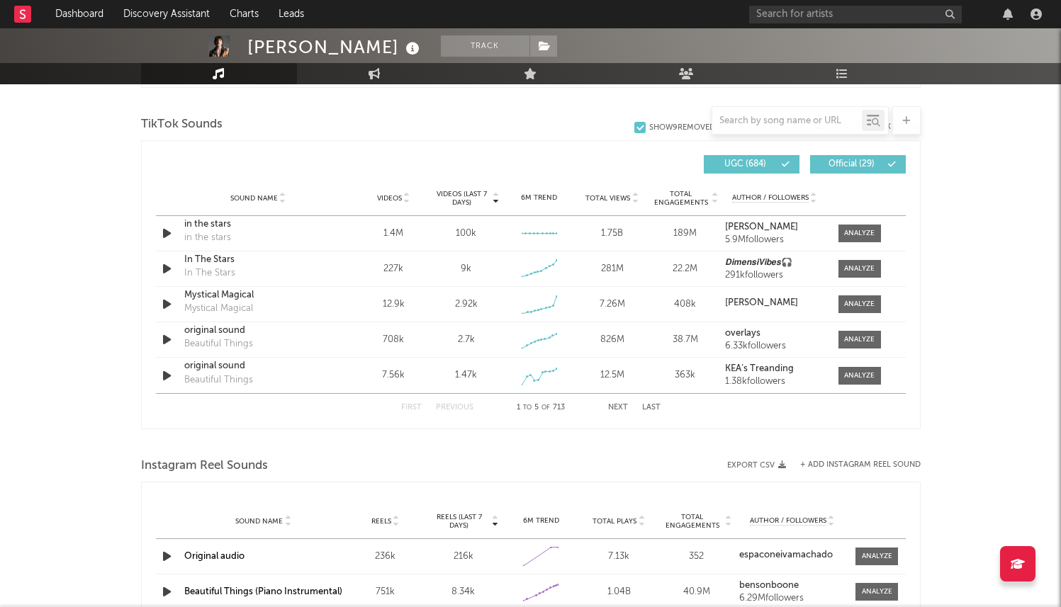
click at [795, 109] on div at bounding box center [800, 120] width 177 height 28
click at [799, 123] on input "text" at bounding box center [787, 121] width 150 height 11
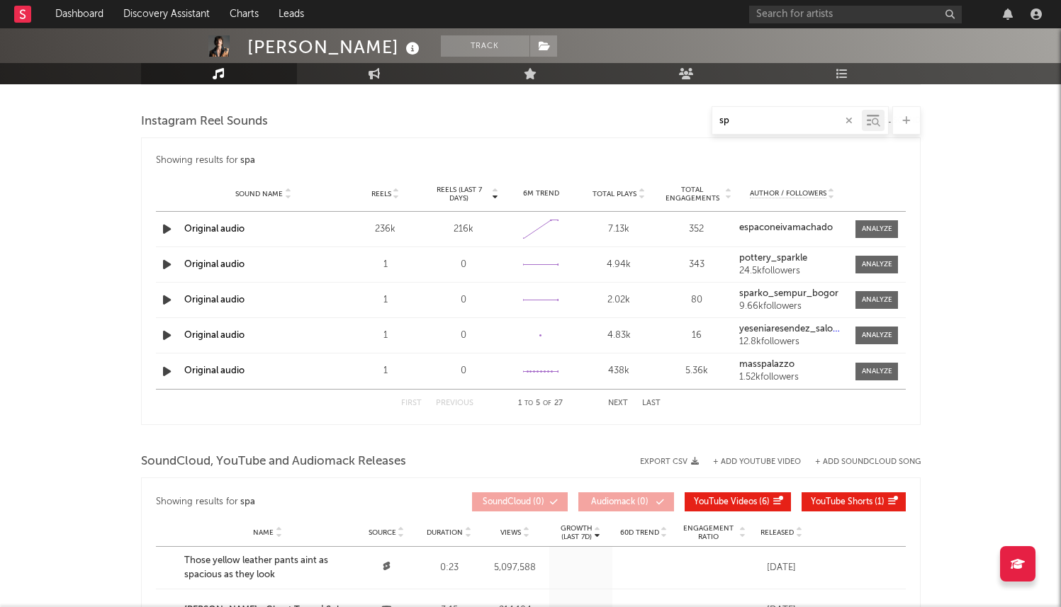
type input "s"
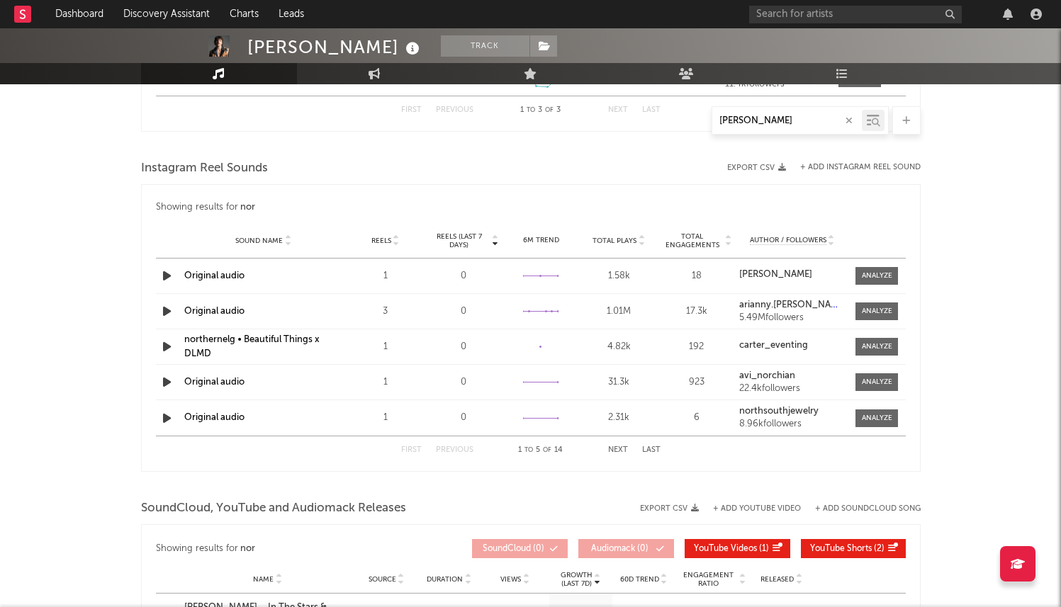
scroll to position [926, 0]
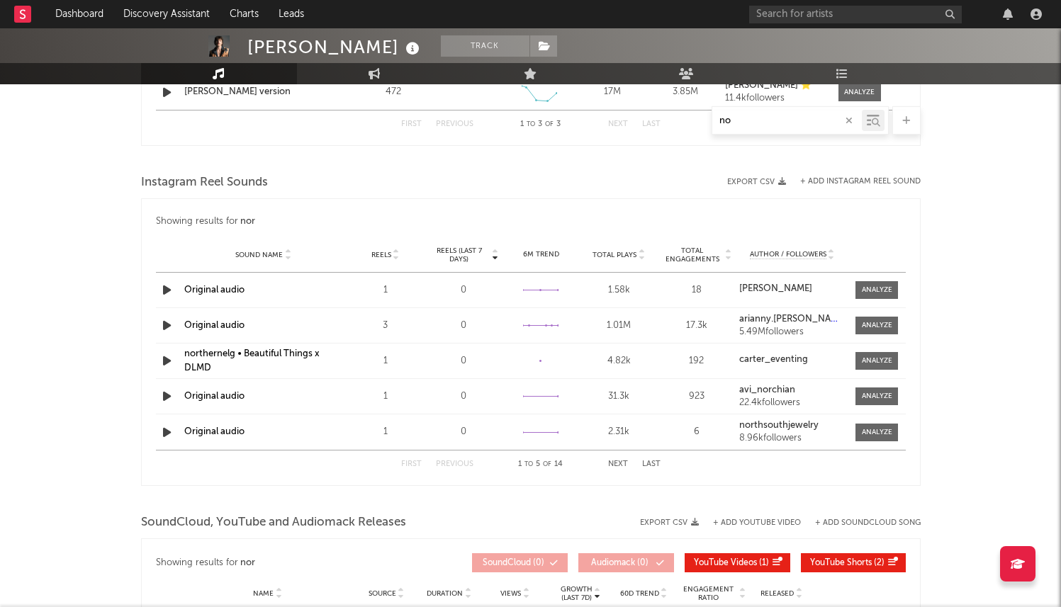
type input "n"
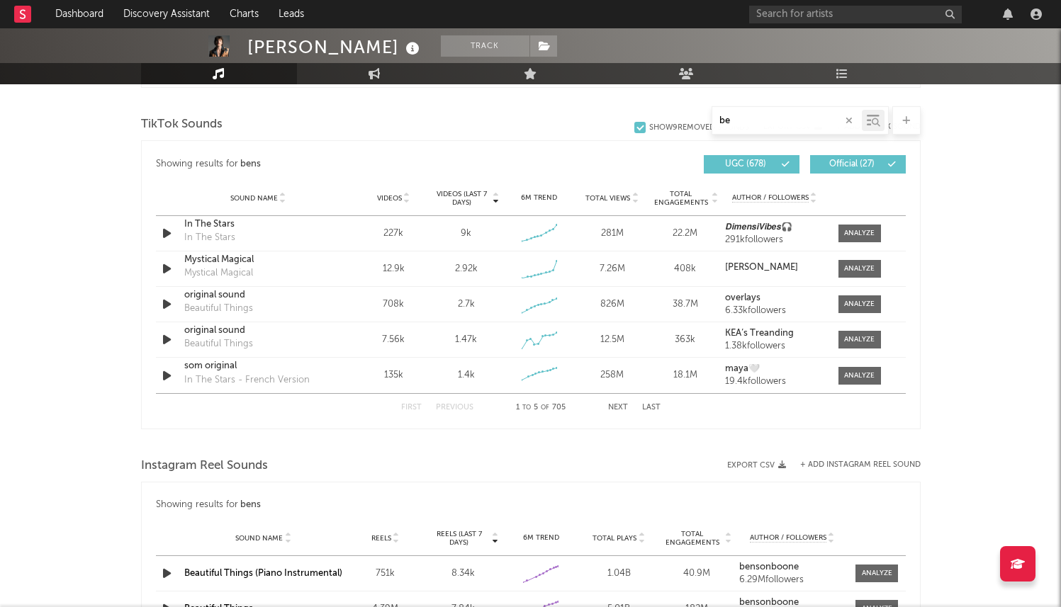
type input "b"
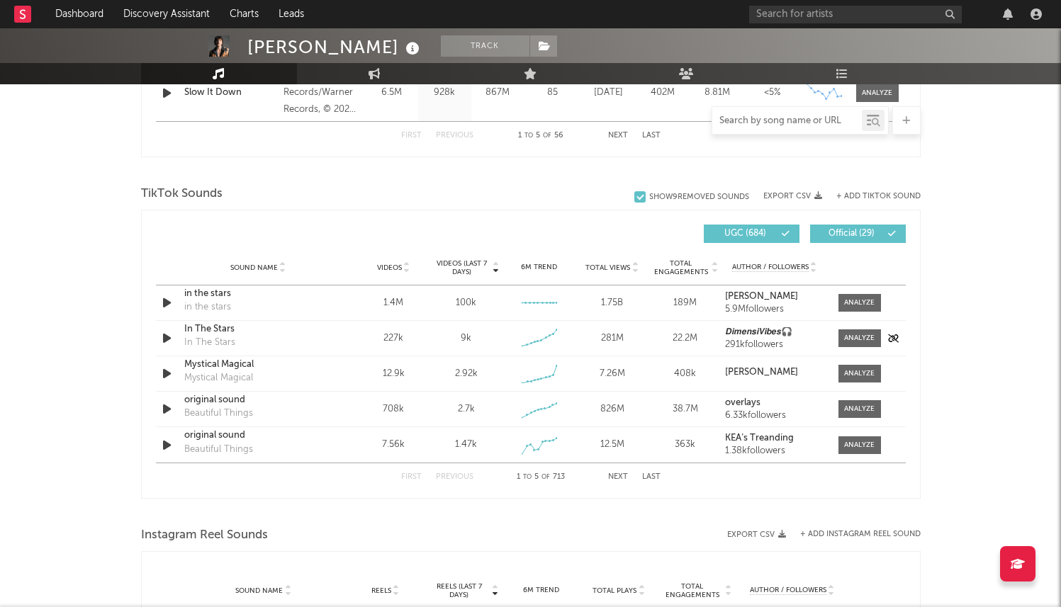
scroll to position [858, 0]
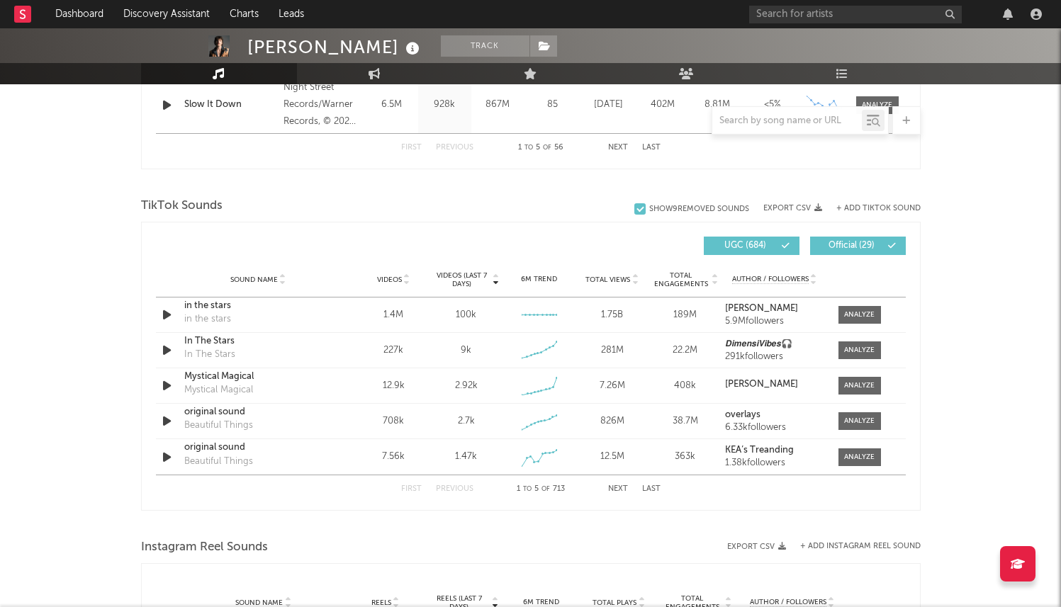
click at [607, 242] on div "UGC ( 684 ) Official ( 29 )" at bounding box center [718, 246] width 375 height 18
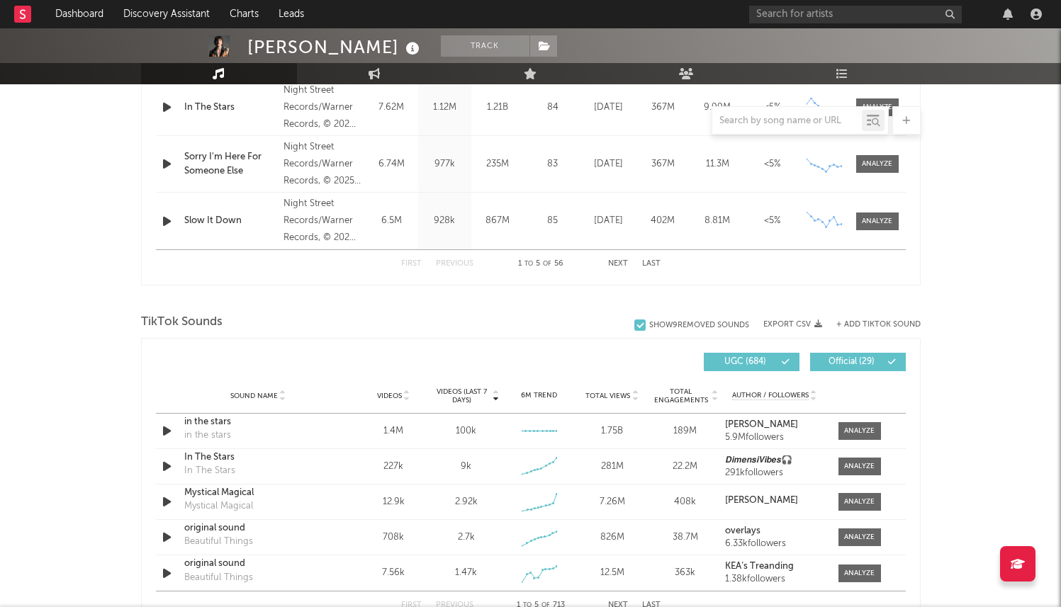
scroll to position [928, 0]
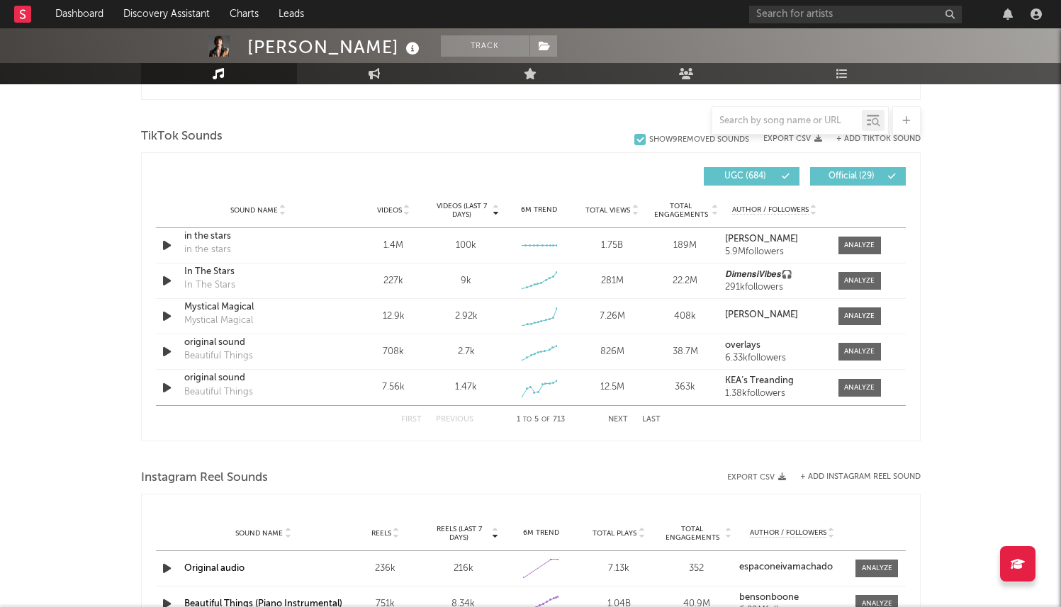
click at [654, 419] on button "Last" at bounding box center [651, 420] width 18 height 8
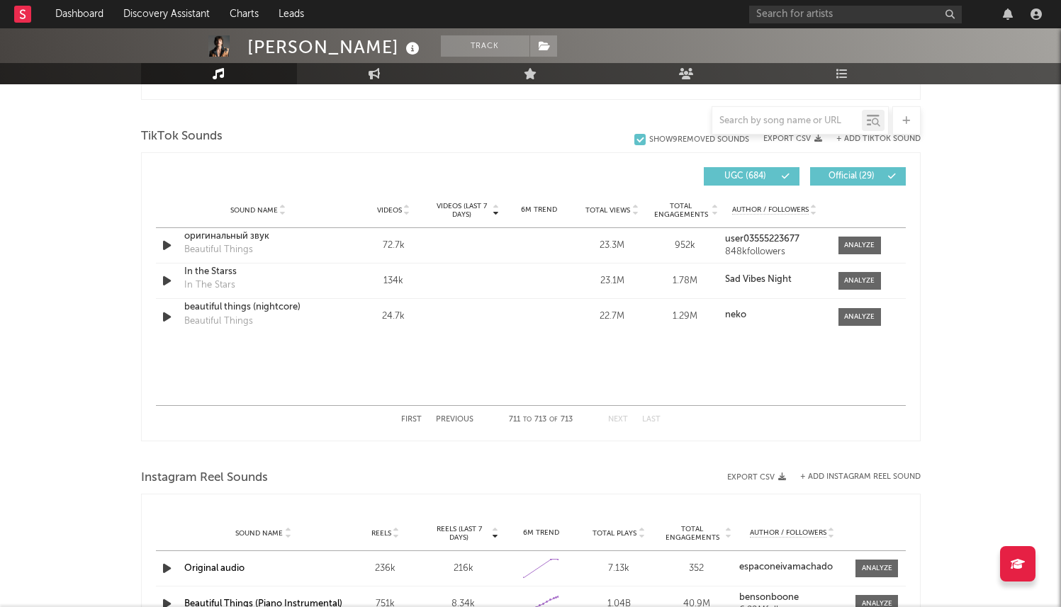
click at [607, 419] on div "First Previous 711 to 713 of 713 Next Last" at bounding box center [530, 420] width 259 height 28
click at [406, 420] on button "First" at bounding box center [411, 420] width 21 height 8
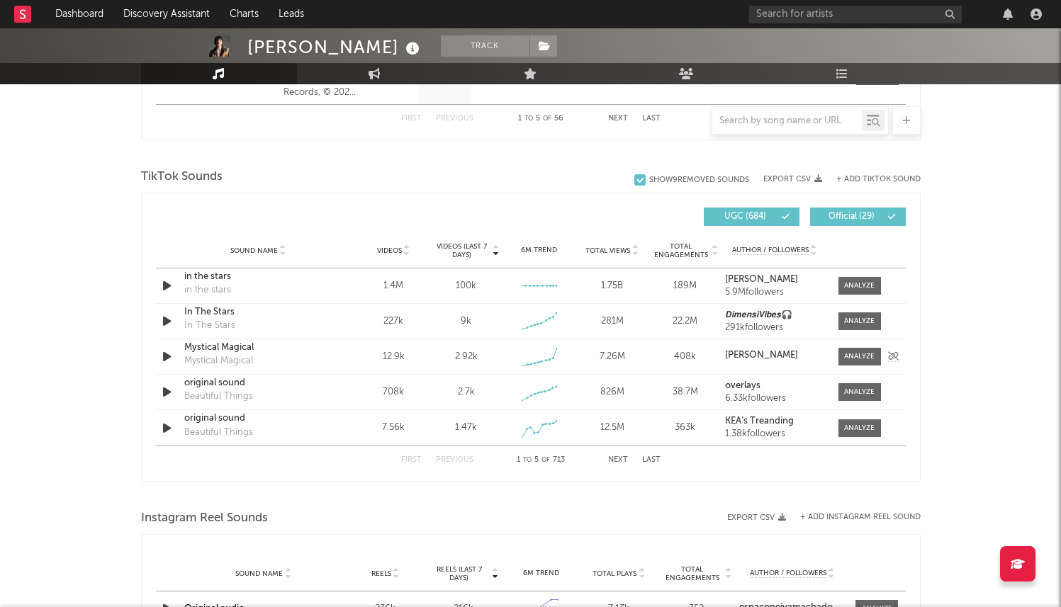
scroll to position [881, 0]
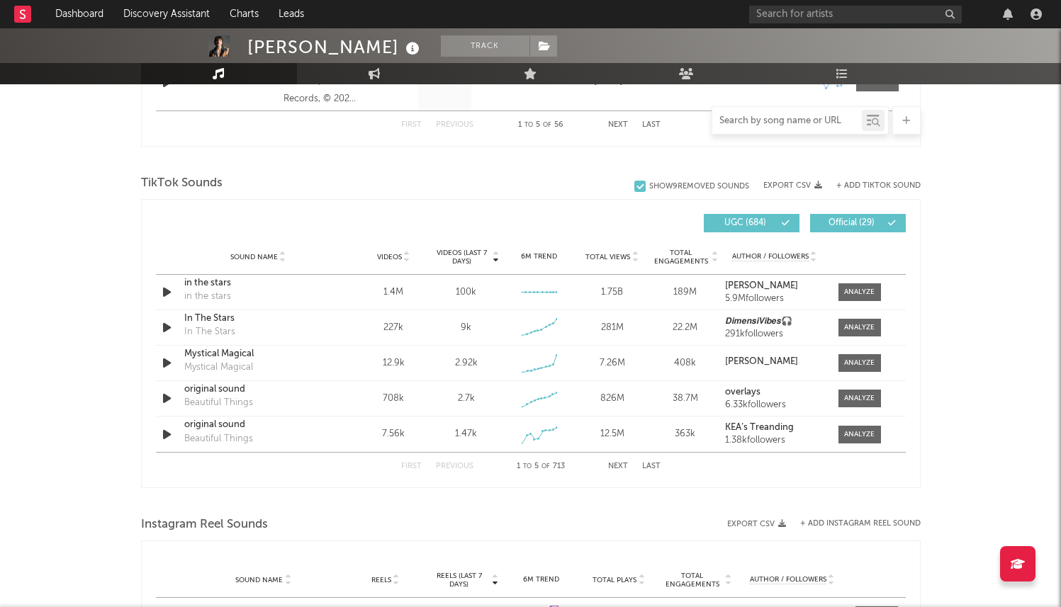
click at [778, 121] on input "text" at bounding box center [787, 121] width 150 height 11
paste input "[URL][DOMAIN_NAME][PERSON_NAME]"
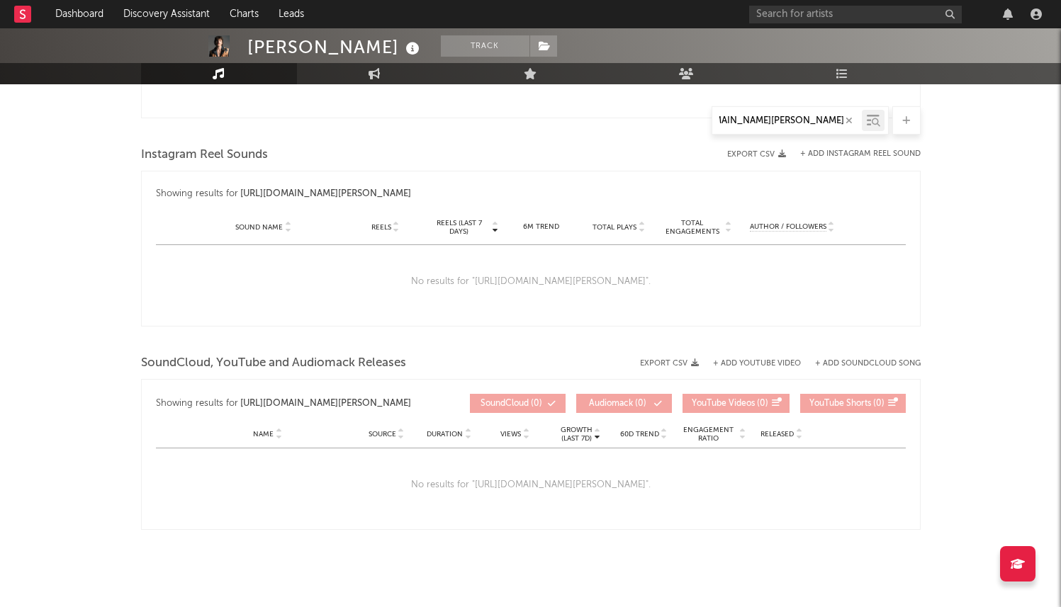
type input "[URL][DOMAIN_NAME][PERSON_NAME]"
click at [663, 279] on div "No results for " https://www.tiktok.com/music/sparks-benson-boones-version-7541…" at bounding box center [531, 282] width 750 height 74
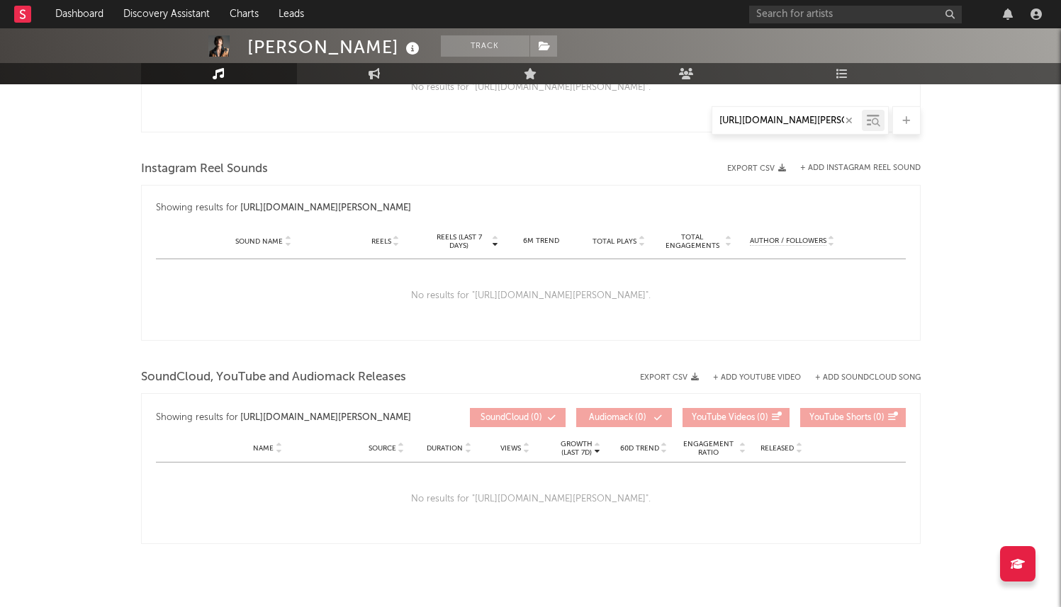
scroll to position [860, 0]
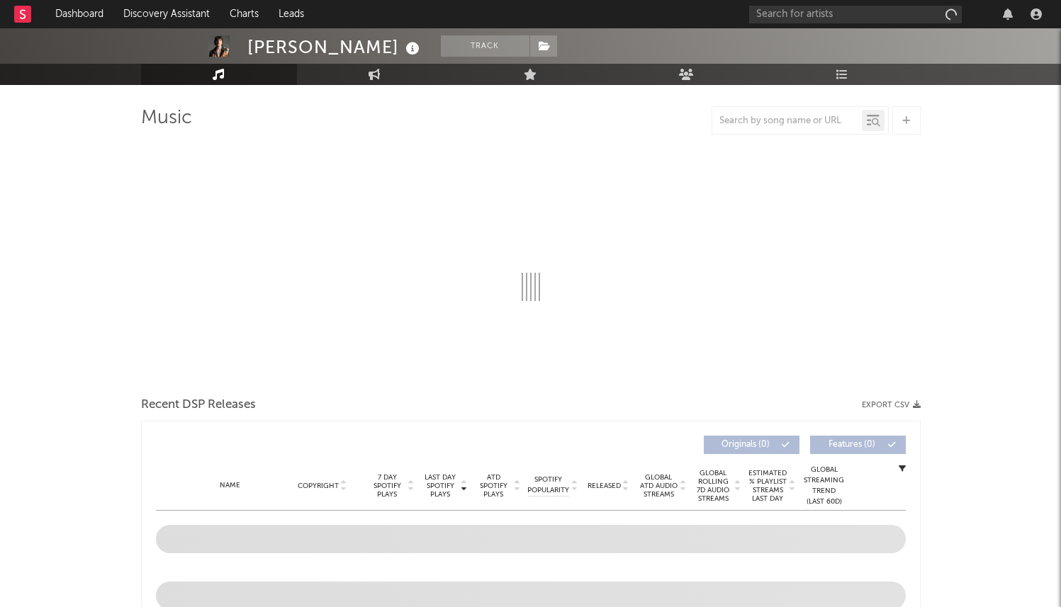
select select "6m"
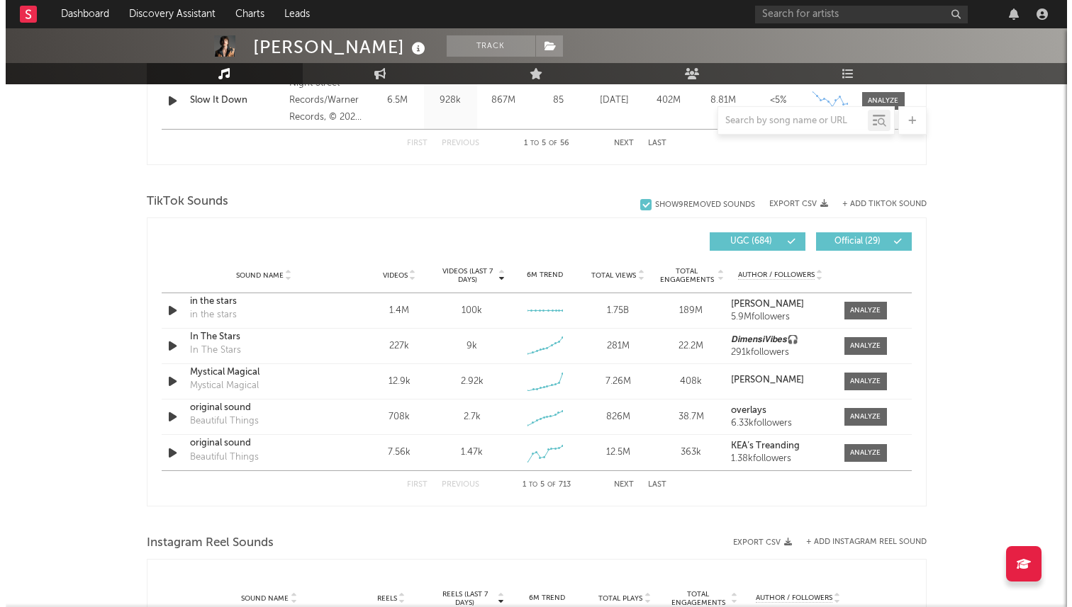
scroll to position [850, 0]
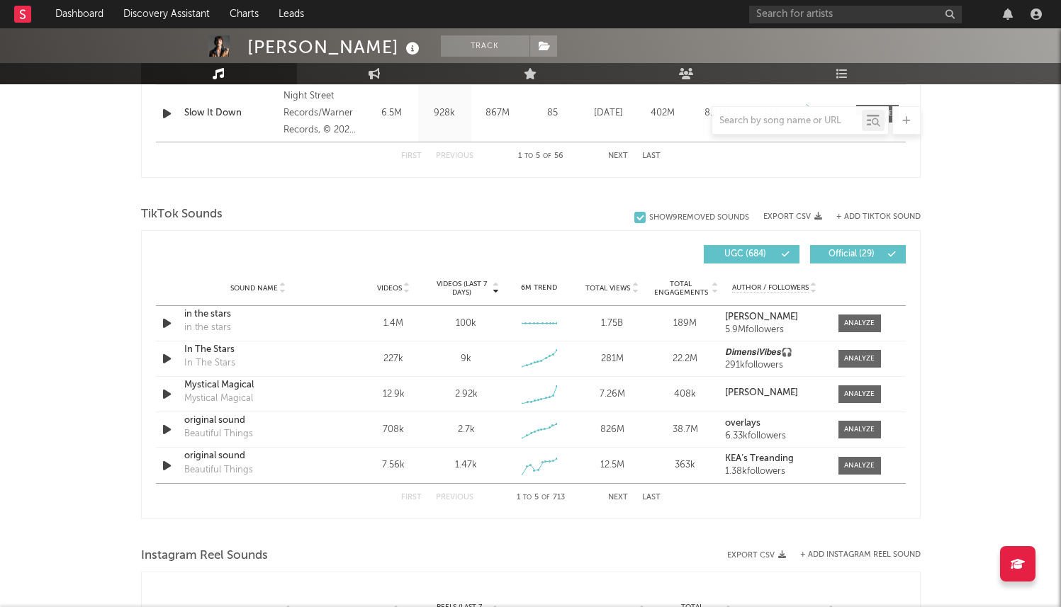
click at [874, 214] on button "+ Add TikTok Sound" at bounding box center [878, 217] width 84 height 8
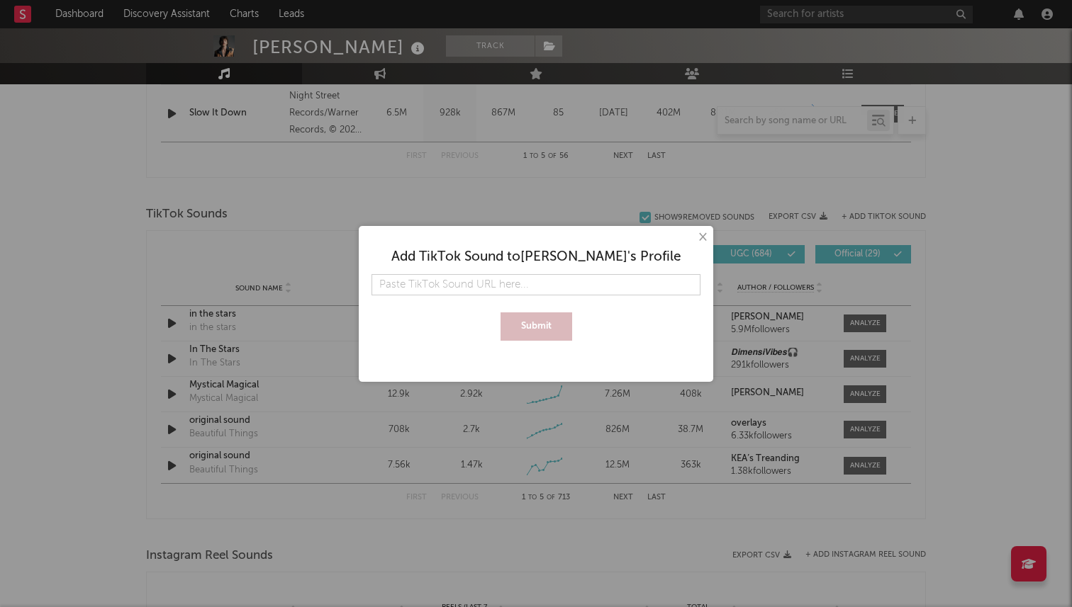
click at [520, 284] on input "text" at bounding box center [535, 284] width 329 height 21
paste input "[URL][DOMAIN_NAME][PERSON_NAME]"
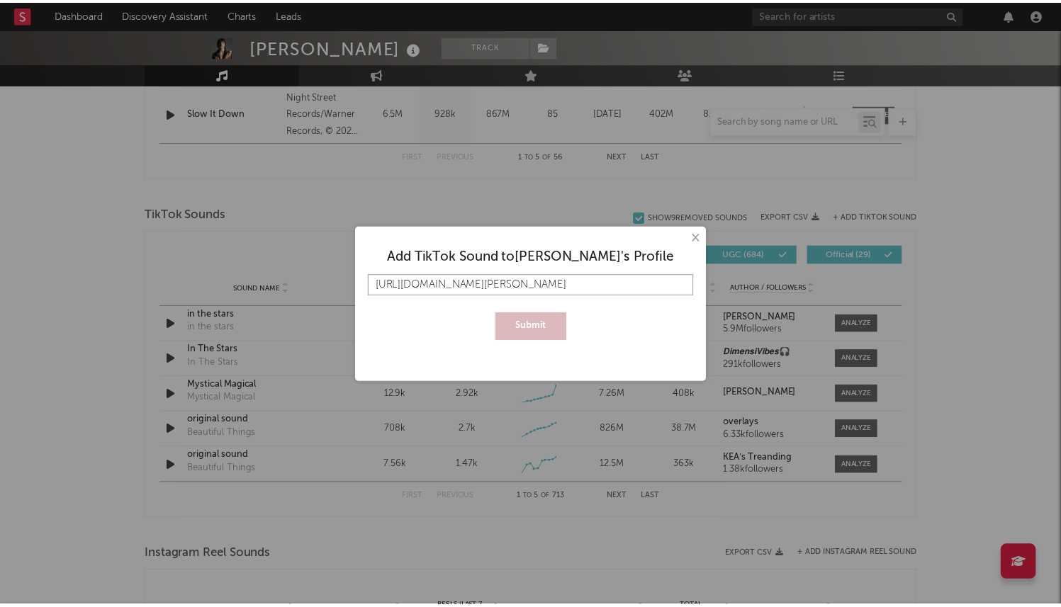
scroll to position [0, 99]
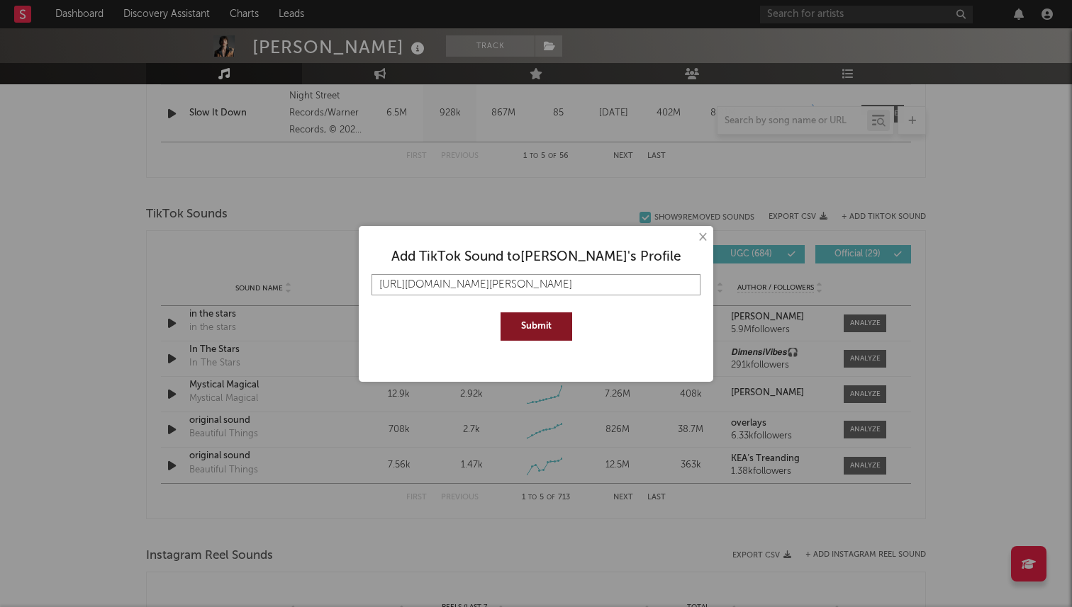
type input "[URL][DOMAIN_NAME][PERSON_NAME]"
click at [500, 313] on button "Submit" at bounding box center [536, 327] width 72 height 28
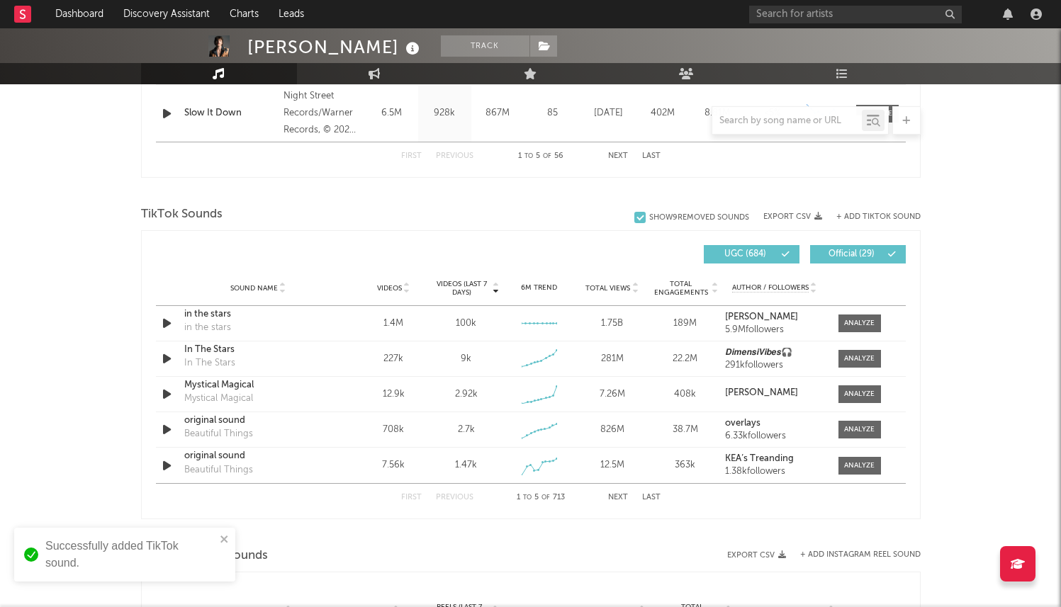
scroll to position [0, 0]
click at [775, 126] on div at bounding box center [787, 121] width 150 height 18
click at [775, 124] on input "text" at bounding box center [787, 121] width 150 height 11
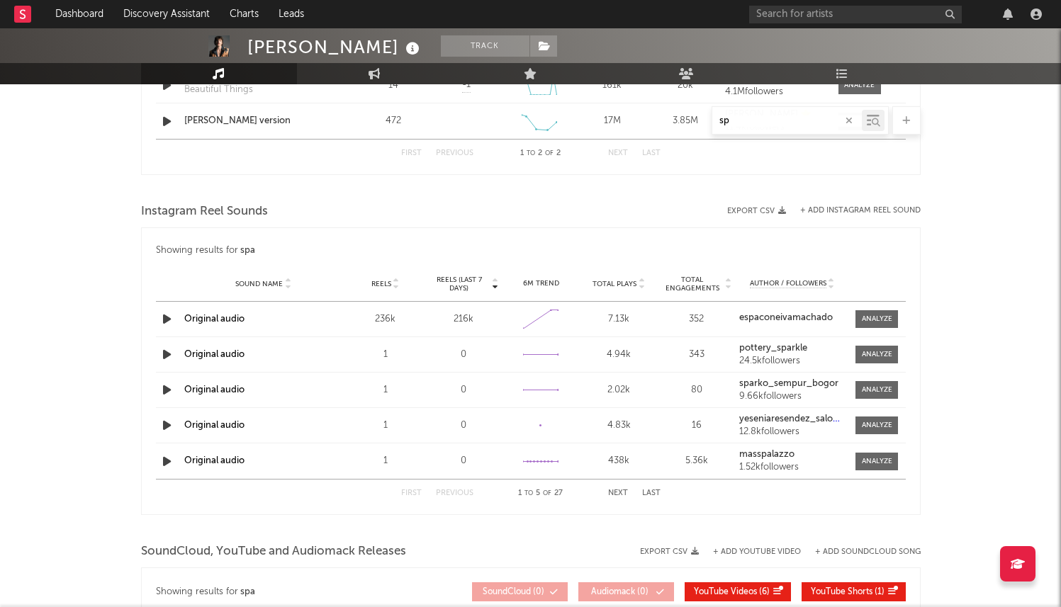
type input "s"
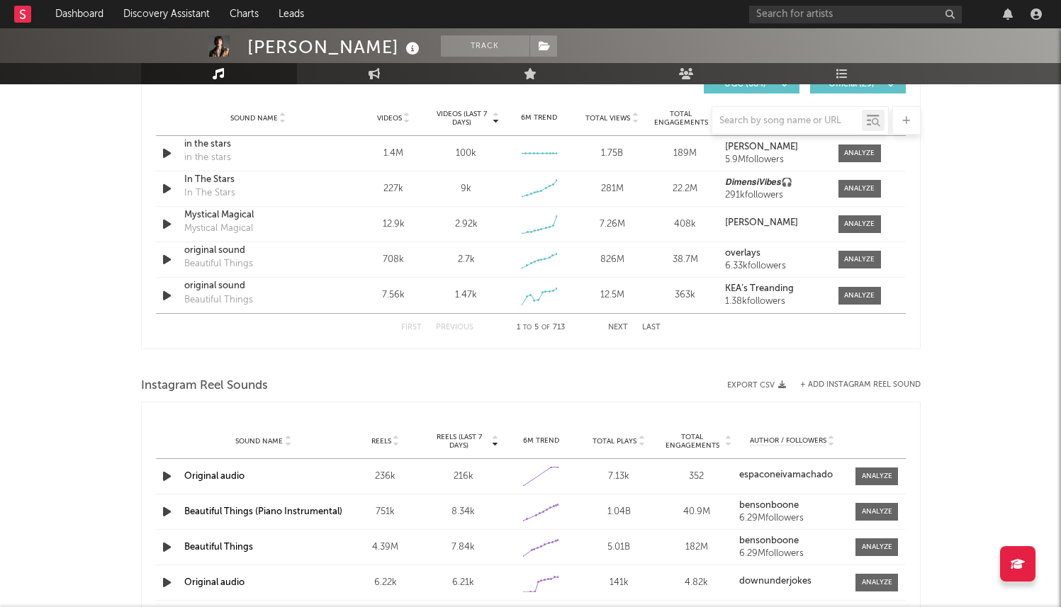
scroll to position [875, 0]
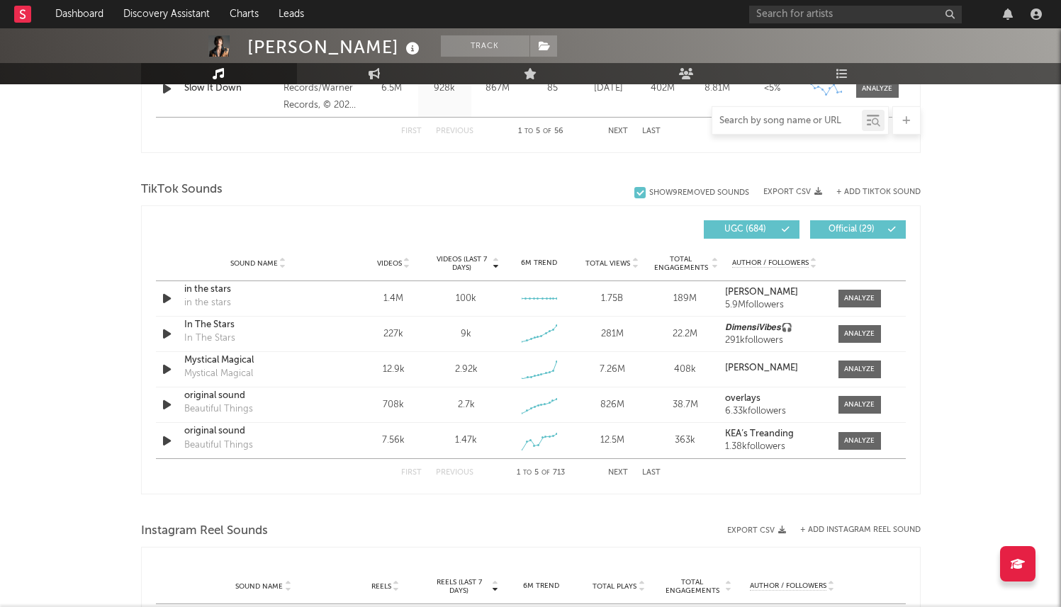
paste input "[PERSON_NAME] version"
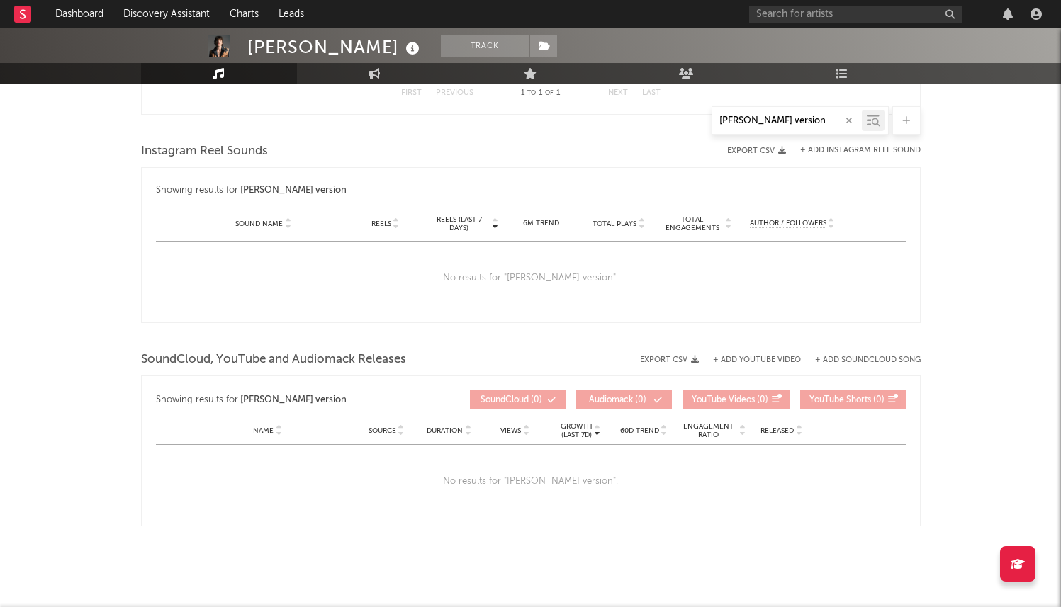
type input "[PERSON_NAME] version"
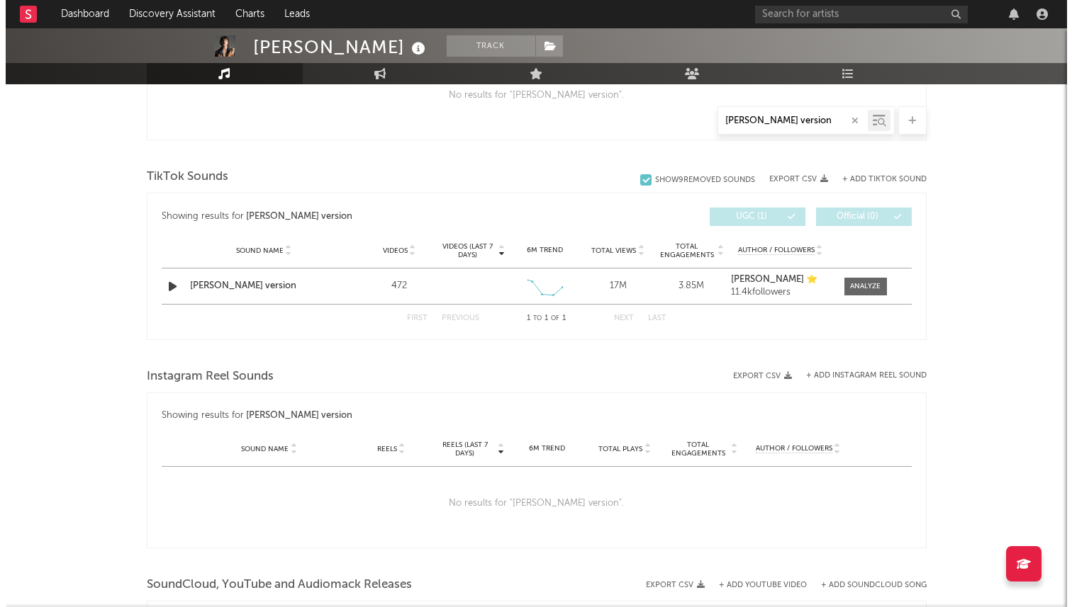
scroll to position [635, 0]
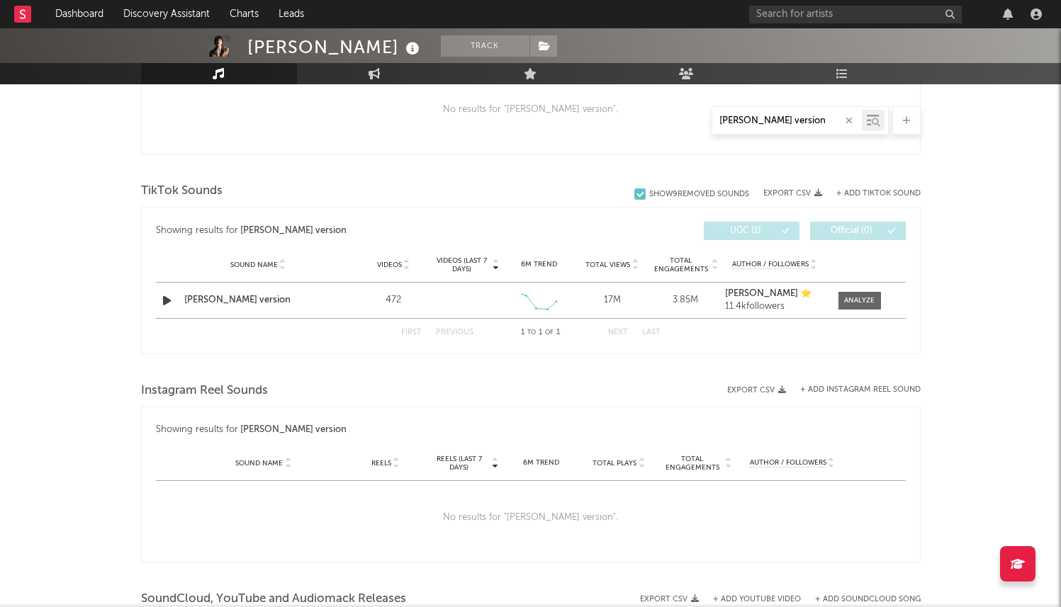
click at [900, 113] on div at bounding box center [906, 120] width 28 height 28
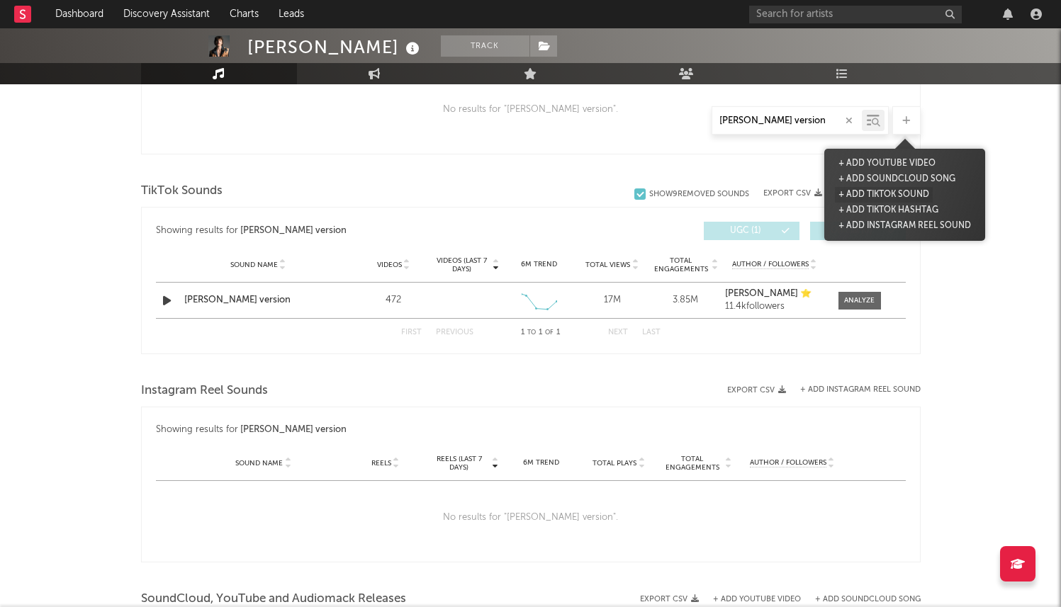
click at [877, 190] on button "+ Add TikTok Sound" at bounding box center [884, 195] width 98 height 16
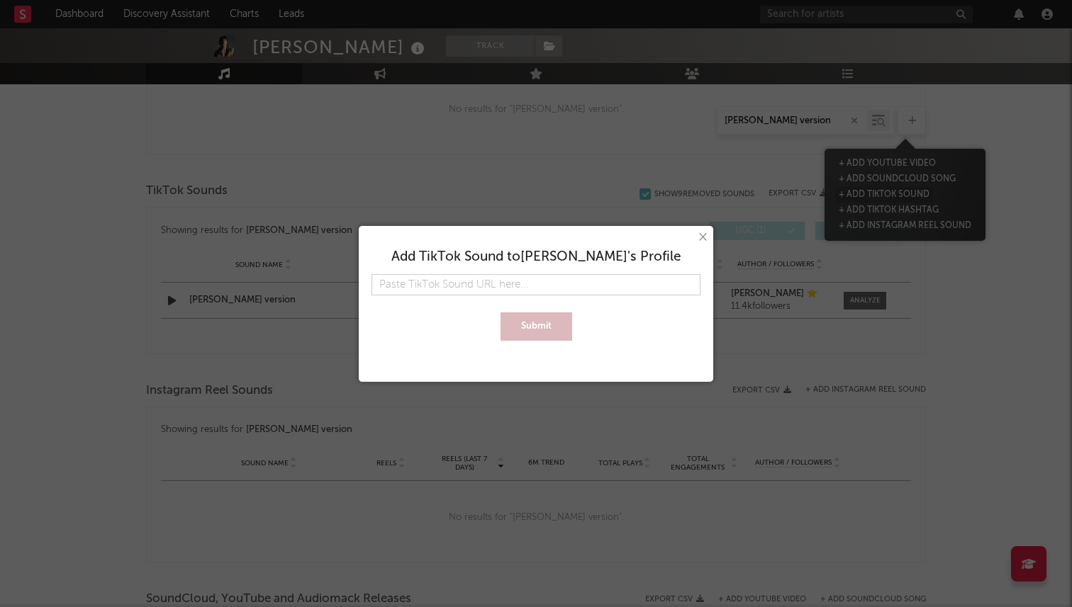
scroll to position [0, 0]
click at [636, 284] on input "text" at bounding box center [535, 284] width 329 height 21
paste input "[PERSON_NAME] version"
type input "[PERSON_NAME] version"
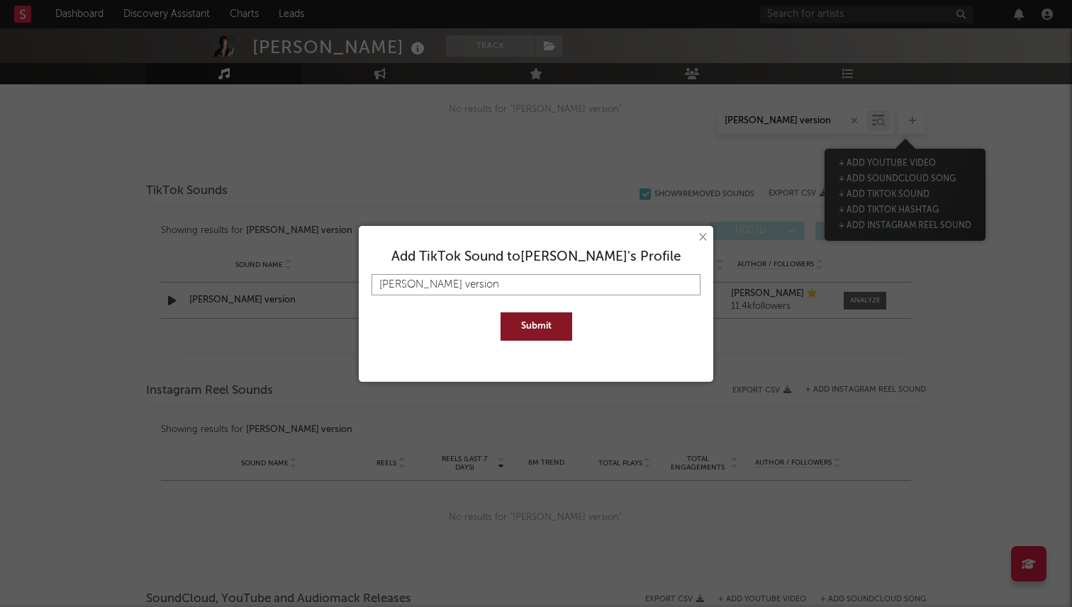
click at [460, 279] on input "[PERSON_NAME] version" at bounding box center [535, 284] width 329 height 21
paste input "[URL][DOMAIN_NAME][PERSON_NAME]"
type input "[URL][DOMAIN_NAME][PERSON_NAME]"
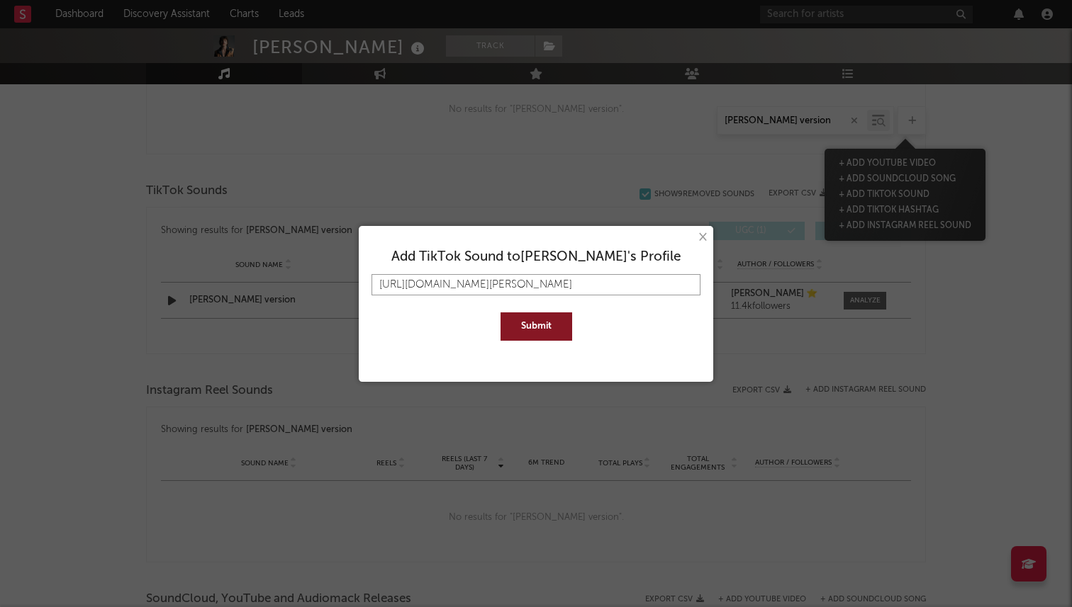
type input "[URL][DOMAIN_NAME][PERSON_NAME]"
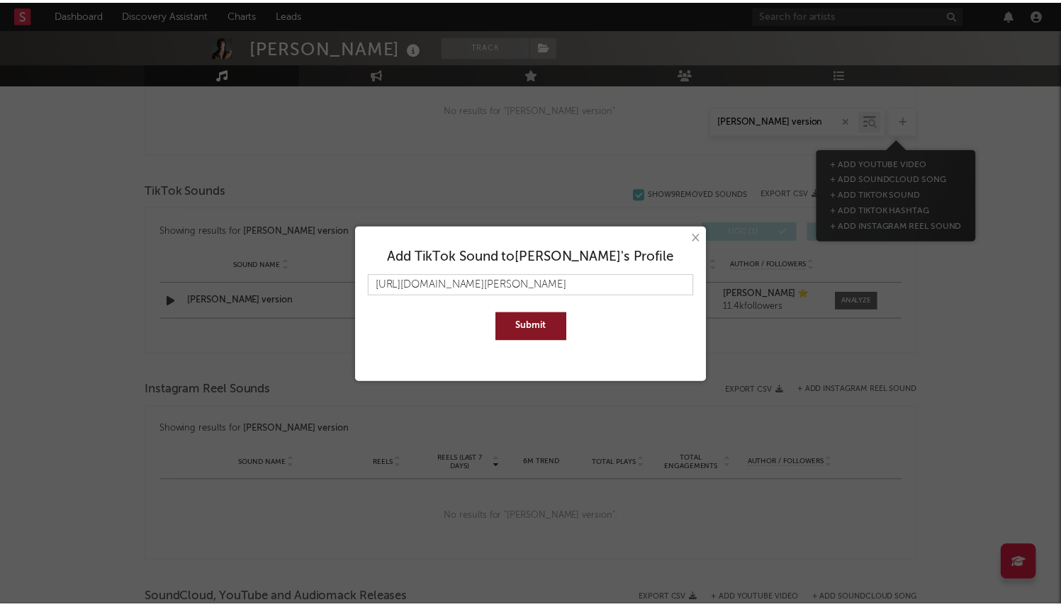
scroll to position [0, 0]
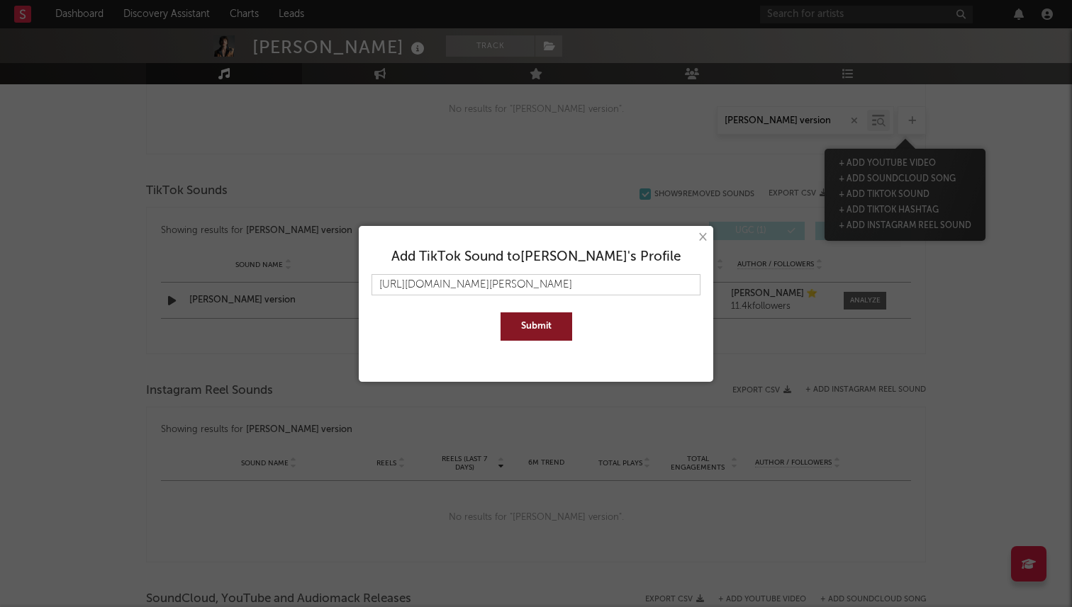
click at [541, 327] on button "Submit" at bounding box center [536, 327] width 72 height 28
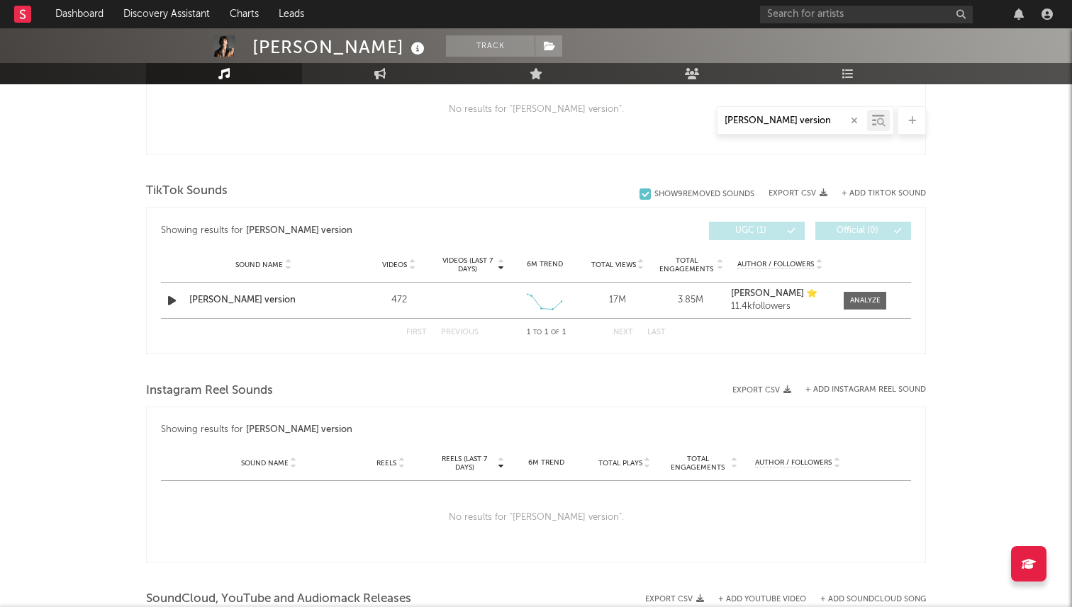
click at [778, 121] on input "[PERSON_NAME] version" at bounding box center [792, 121] width 150 height 11
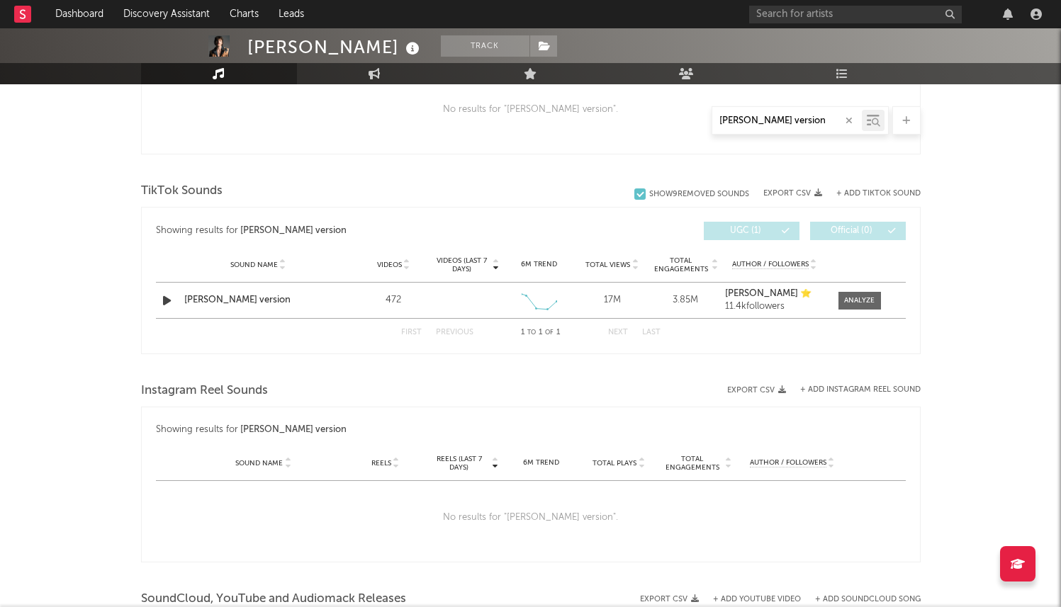
click at [778, 121] on input "[PERSON_NAME] version" at bounding box center [787, 121] width 150 height 11
paste input "[URL][DOMAIN_NAME][PERSON_NAME]"
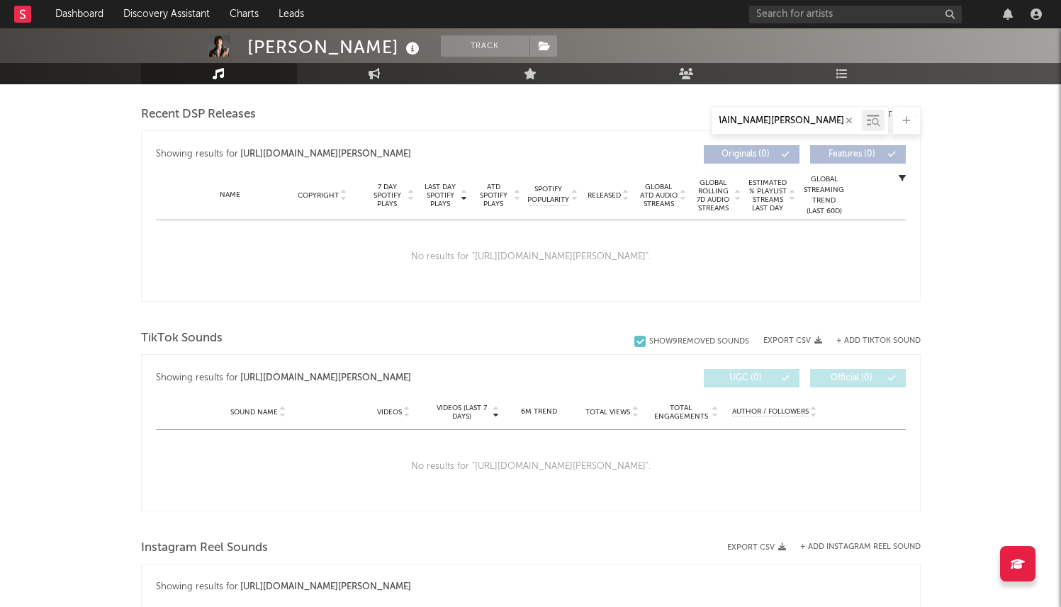
scroll to position [493, 0]
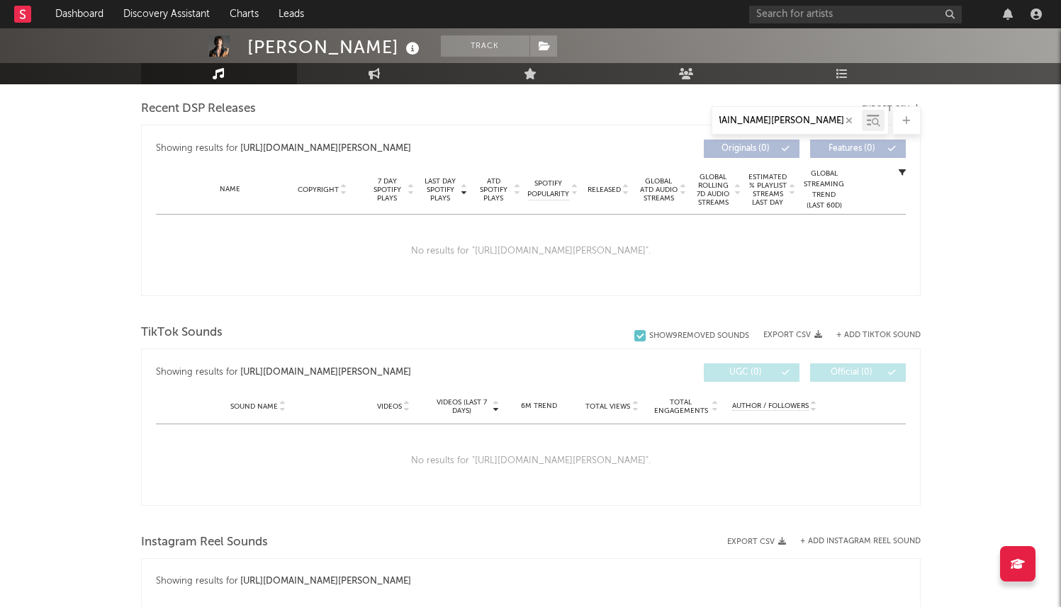
type input "[URL][DOMAIN_NAME][PERSON_NAME]"
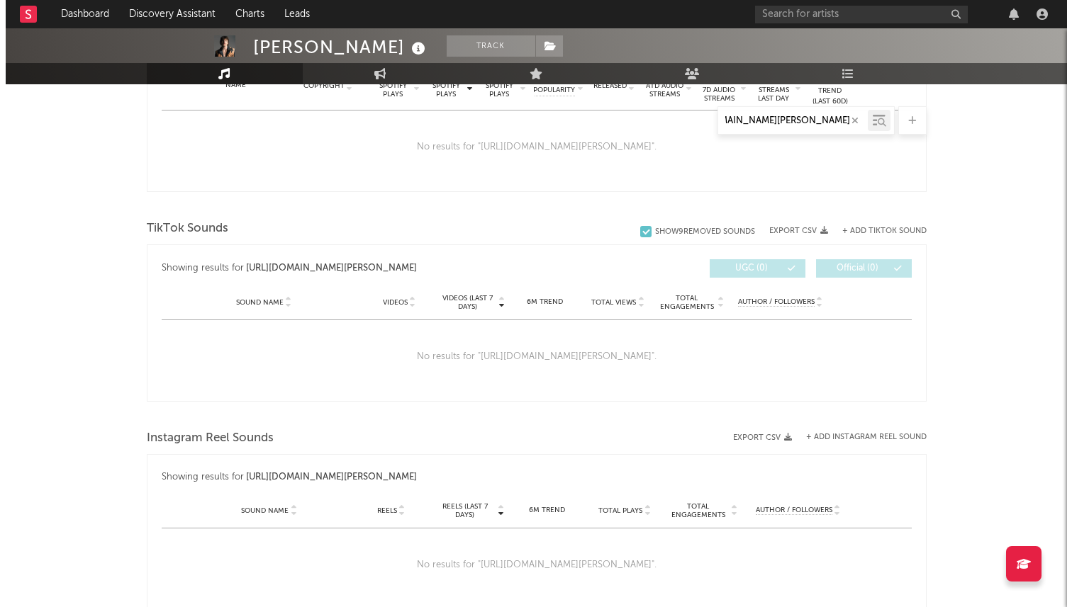
scroll to position [0, 0]
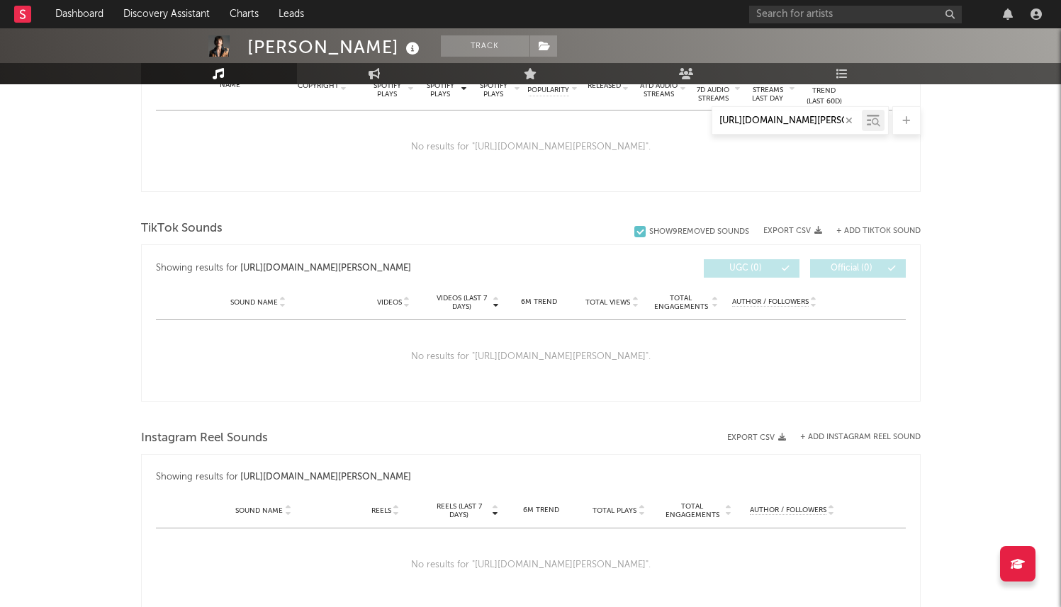
click at [897, 120] on div at bounding box center [906, 120] width 28 height 28
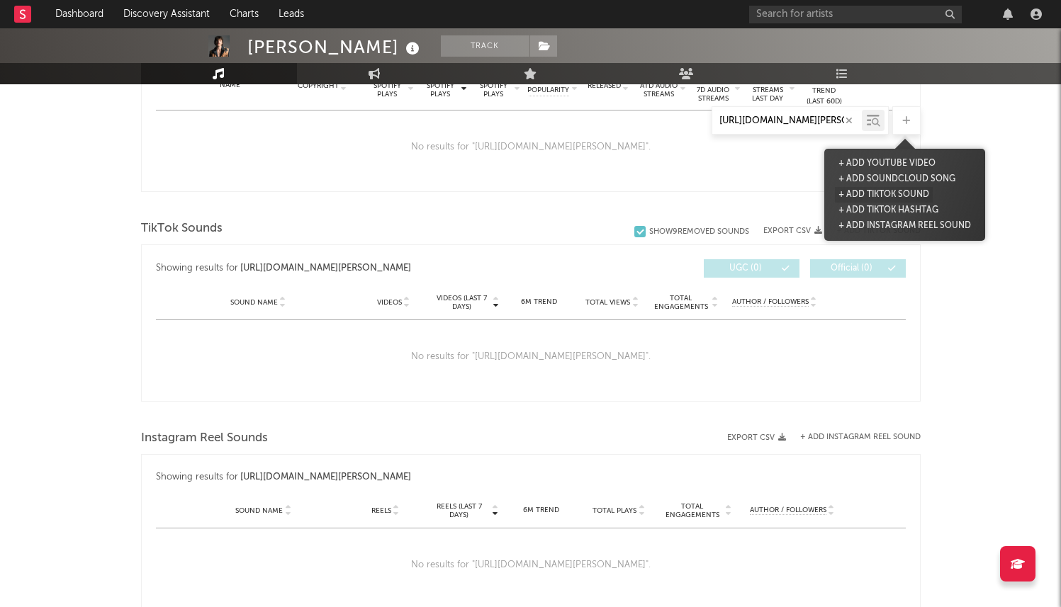
click at [880, 194] on button "+ Add TikTok Sound" at bounding box center [884, 195] width 98 height 16
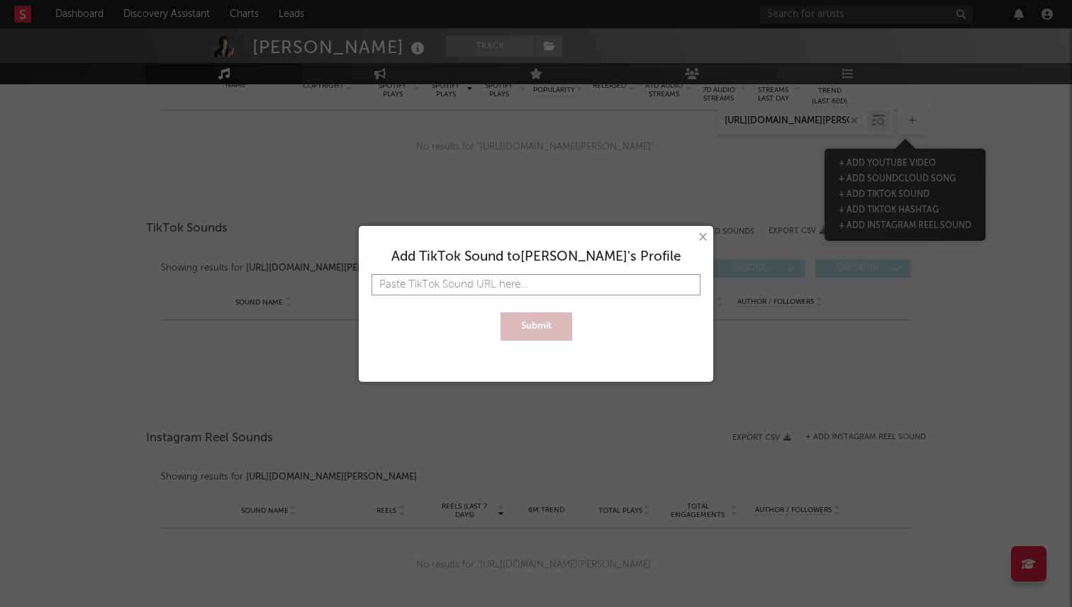
click at [602, 286] on input "text" at bounding box center [535, 284] width 329 height 21
paste input "https://www.tiktok.com/music/original-sound-7541661256604781367"
type input "https://www.tiktok.com/music/original-sound-7541661256604781367"
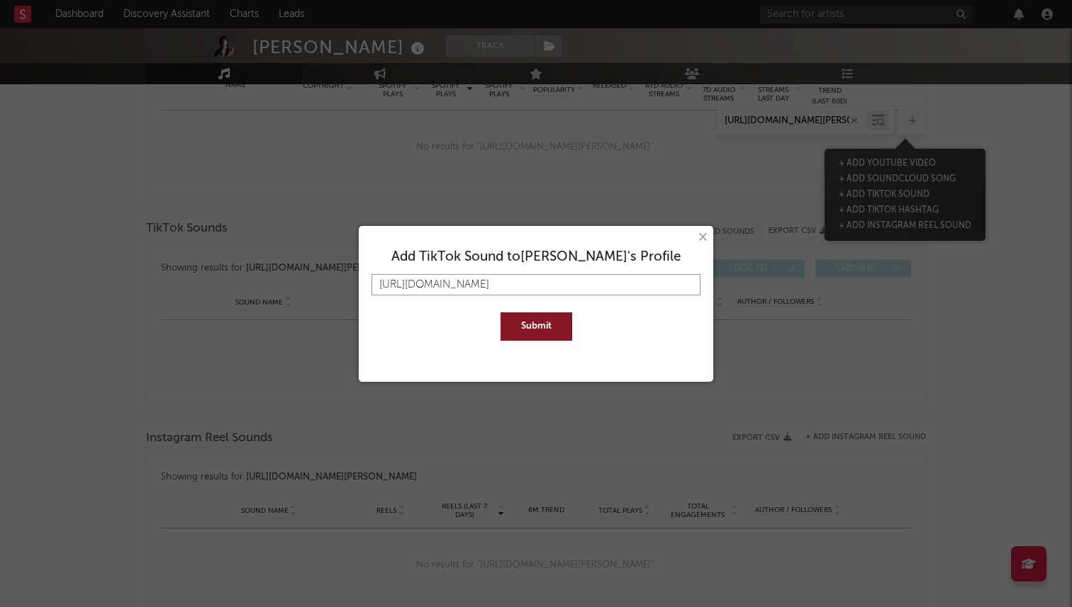
type input "https://www.tiktok.com/music/original-sound-7541661256604781367"
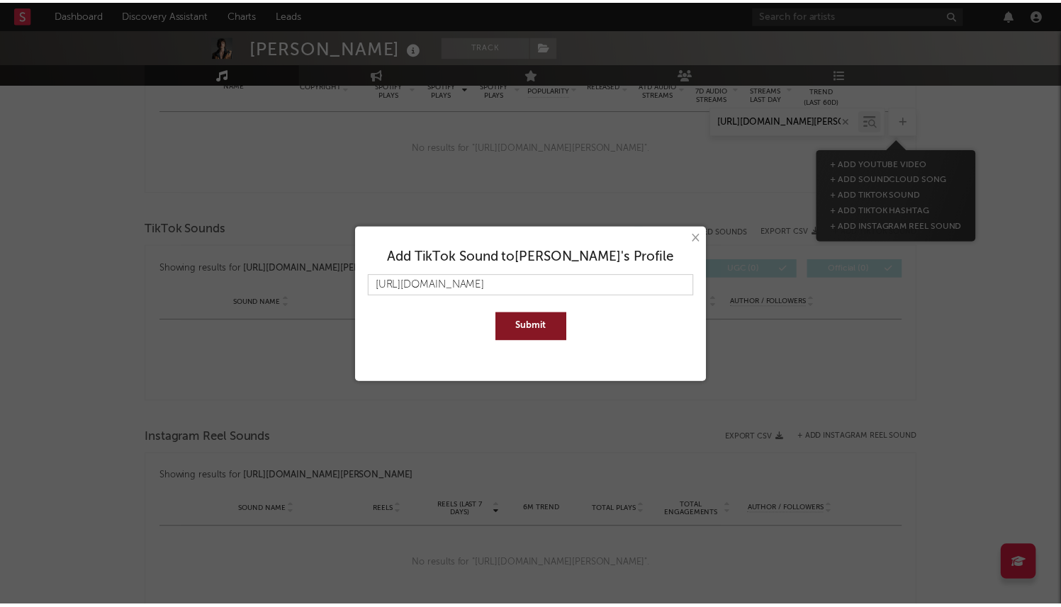
scroll to position [0, 0]
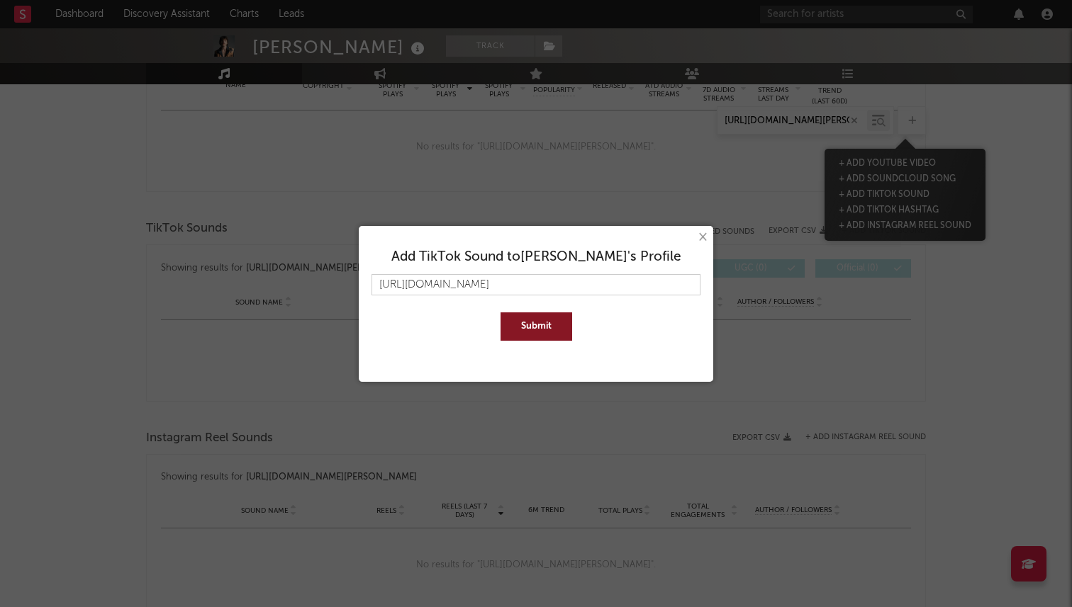
click at [543, 330] on button "Submit" at bounding box center [536, 327] width 72 height 28
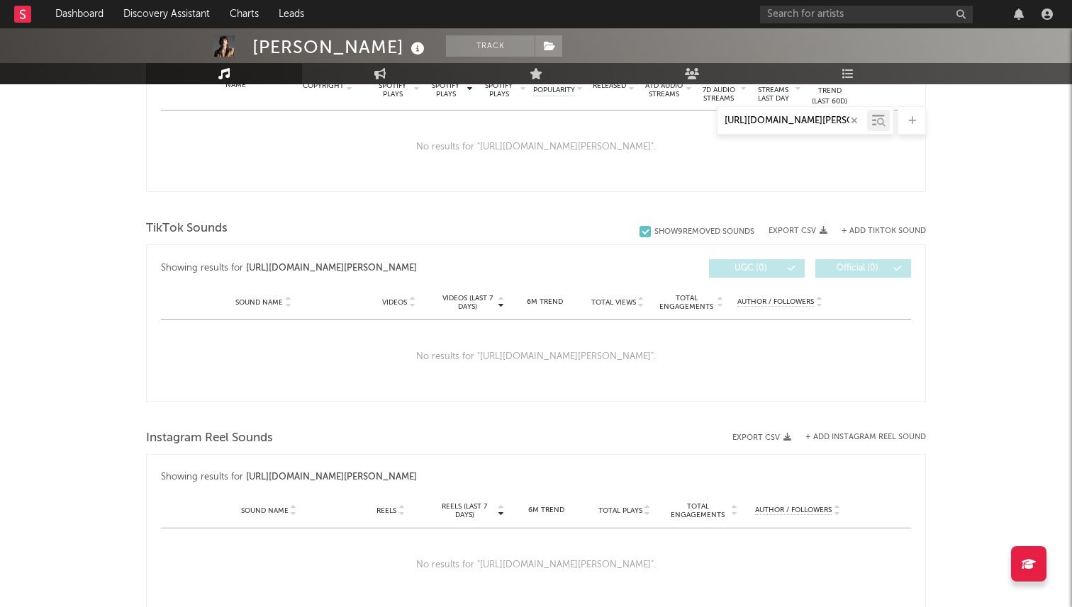
click at [756, 123] on input "[URL][DOMAIN_NAME][PERSON_NAME]" at bounding box center [792, 121] width 150 height 11
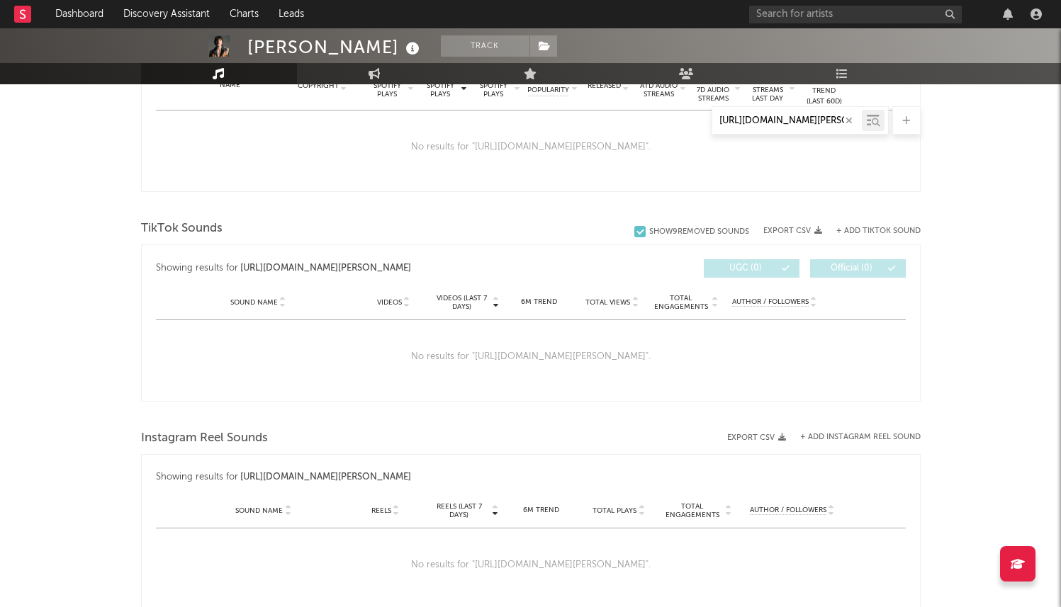
click at [756, 123] on input "[URL][DOMAIN_NAME][PERSON_NAME]" at bounding box center [787, 121] width 150 height 11
click at [756, 123] on input "text" at bounding box center [787, 121] width 150 height 11
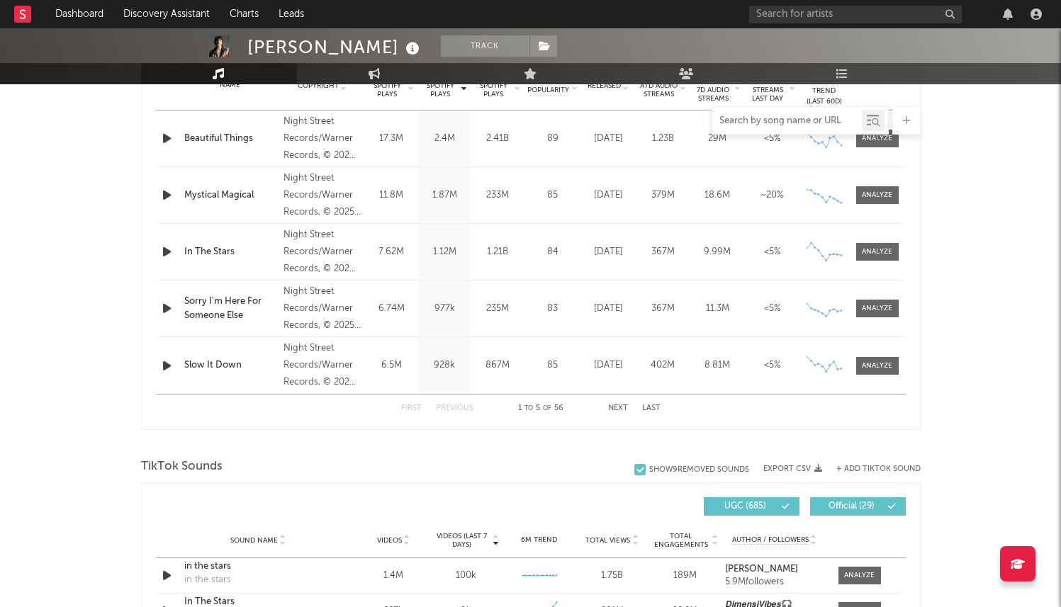
paste input "https://www.tiktok.com/music/original-sound-7541661256604781367"
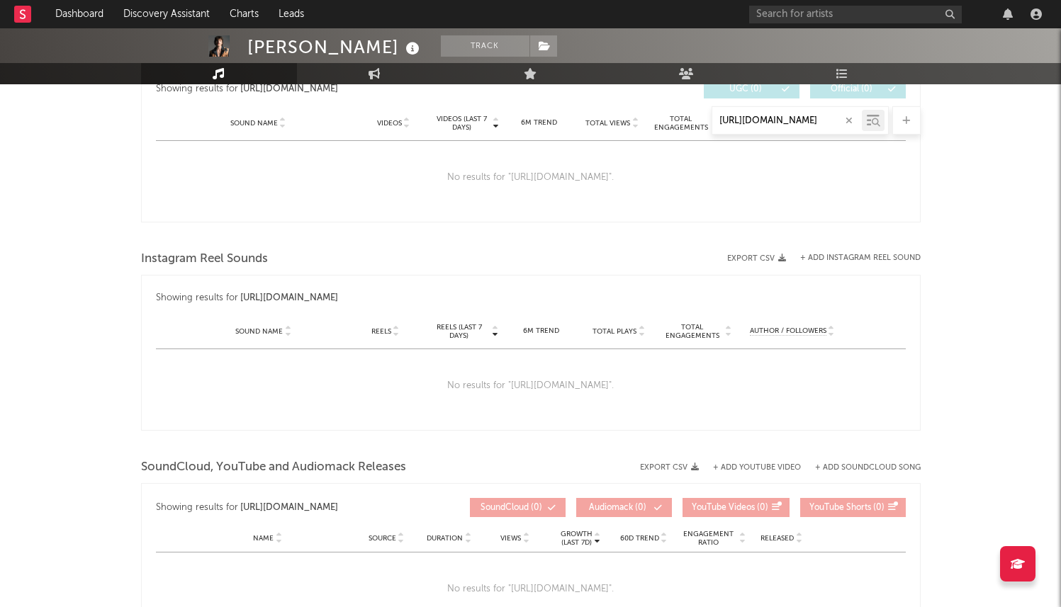
scroll to position [810, 0]
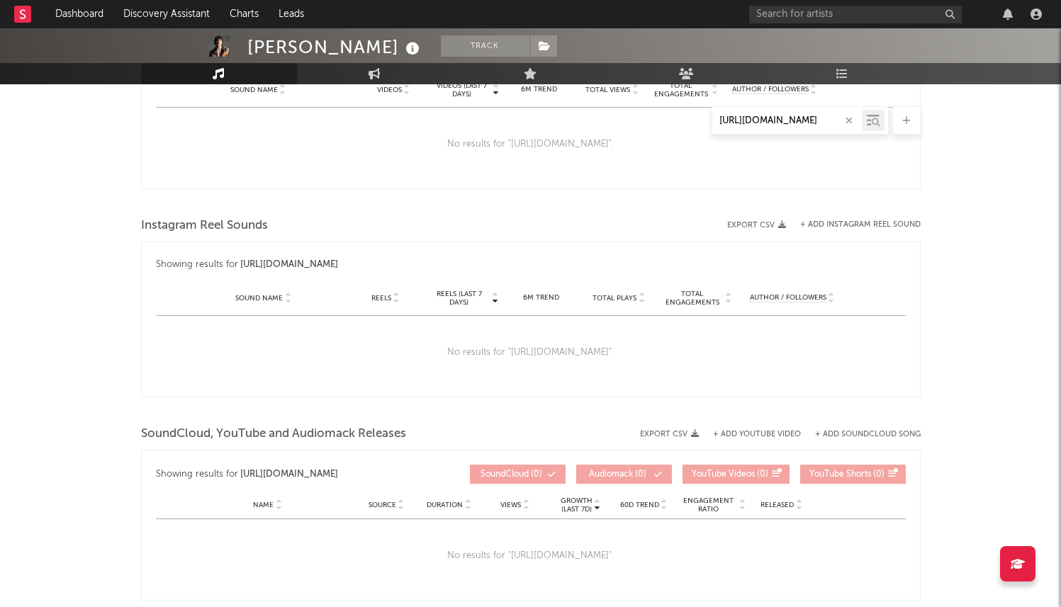
click at [783, 119] on input "https://www.tiktok.com/music/original-sound-7541661256604781367" at bounding box center [787, 121] width 150 height 11
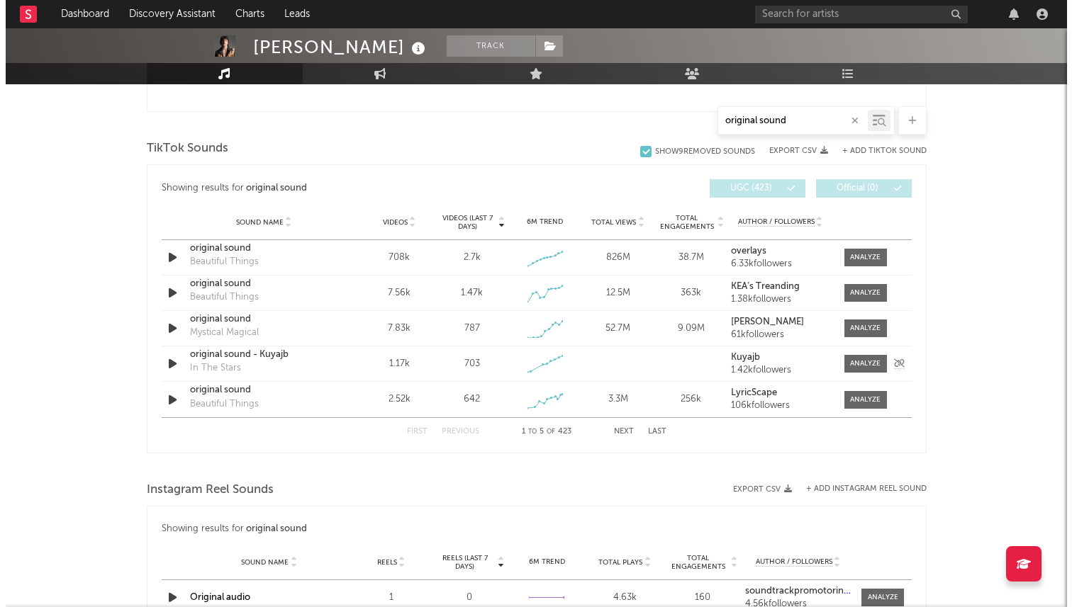
scroll to position [673, 0]
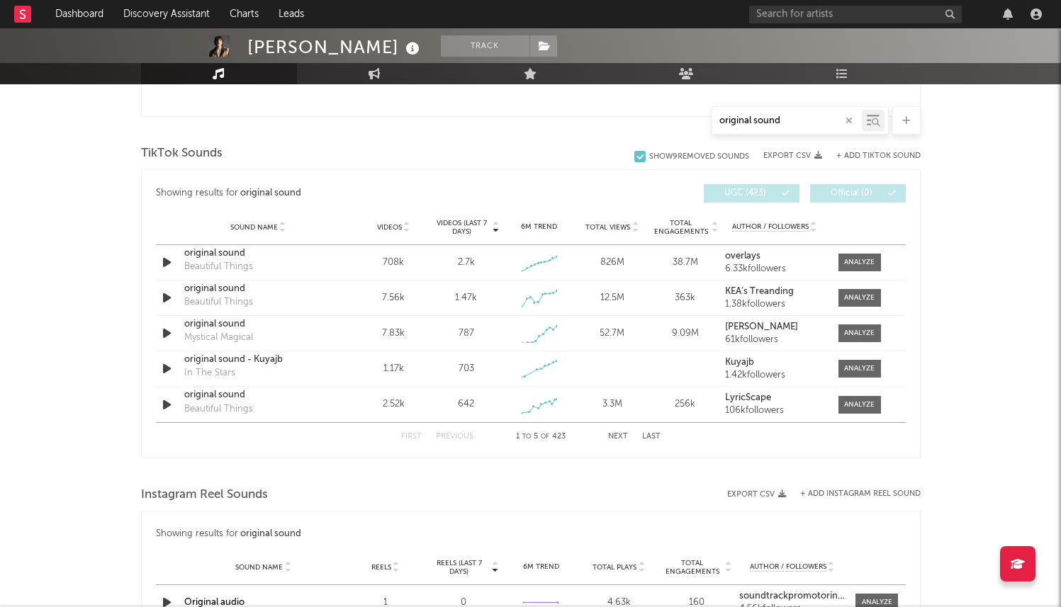
type input "original sound"
click at [907, 120] on icon at bounding box center [906, 120] width 8 height 9
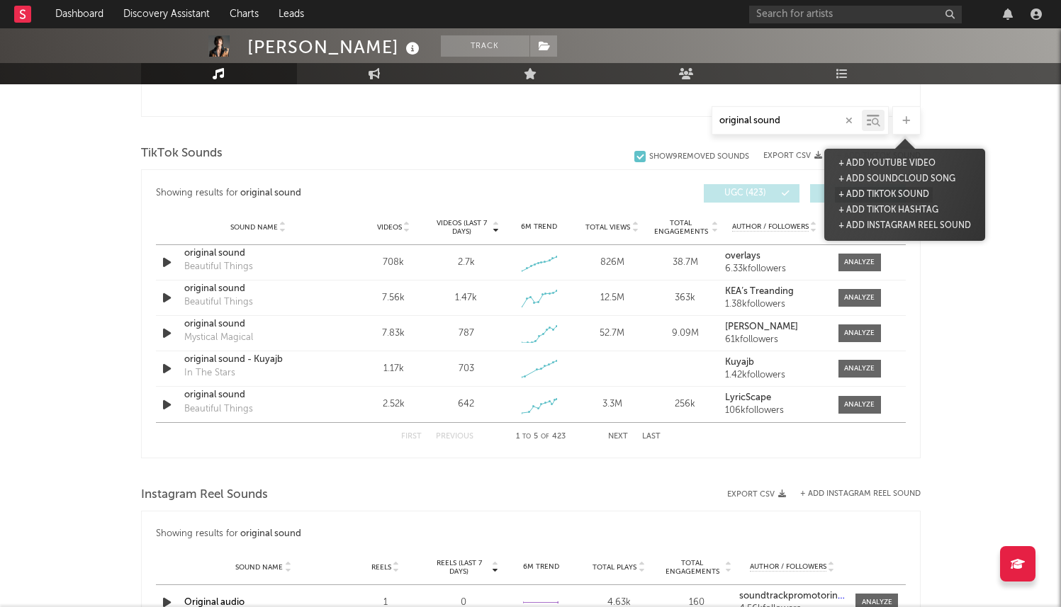
click at [874, 193] on button "+ Add TikTok Sound" at bounding box center [884, 195] width 98 height 16
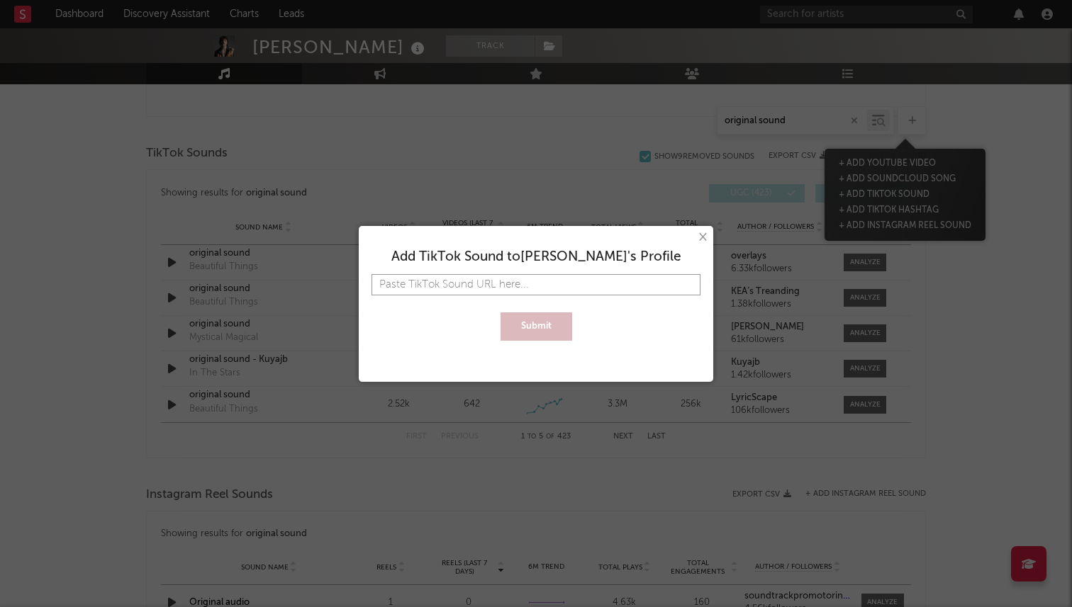
click at [556, 275] on input "text" at bounding box center [535, 284] width 329 height 21
paste input "https://www.tiktok.com/music/original-sound-7542722526074407710"
type input "https://www.tiktok.com/music/original-sound-7542722526074407710"
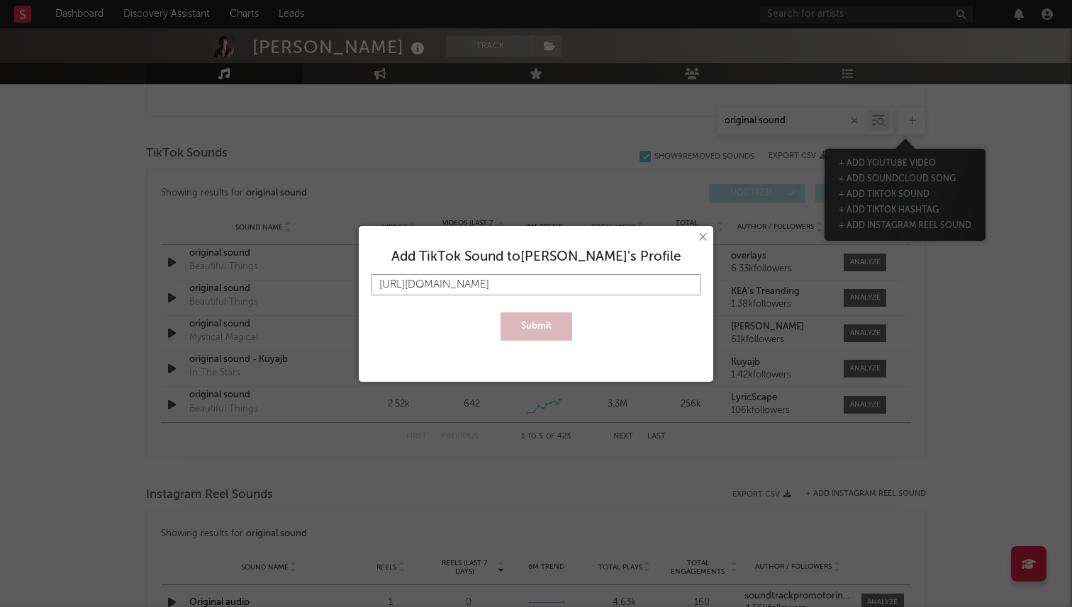
scroll to position [0, 21]
type input "https://www.tiktok.com/music/original-sound-7542722526074407710"
click at [500, 313] on button "Submit" at bounding box center [536, 327] width 72 height 28
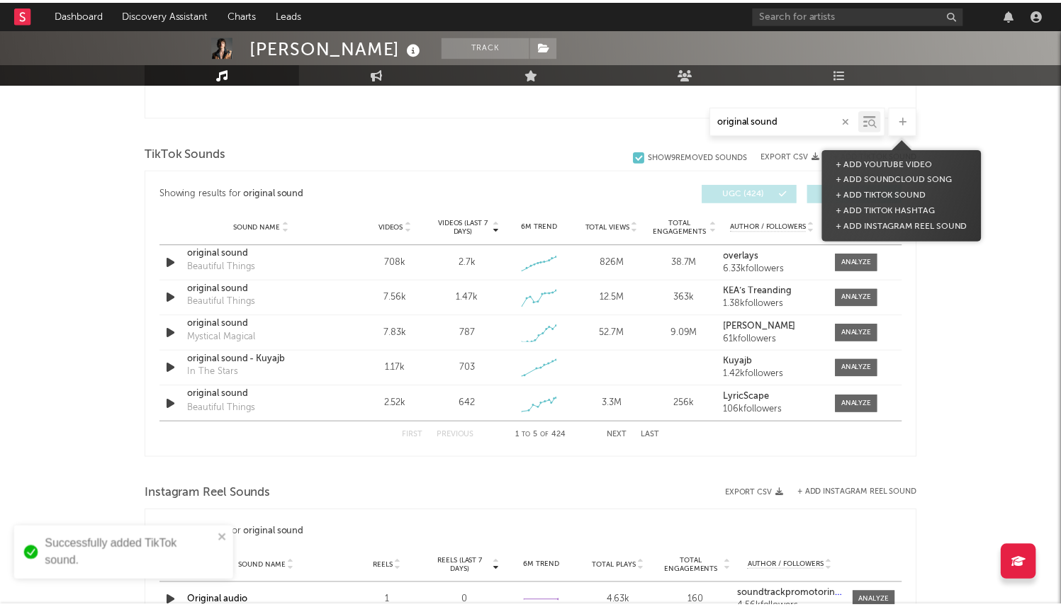
scroll to position [0, 0]
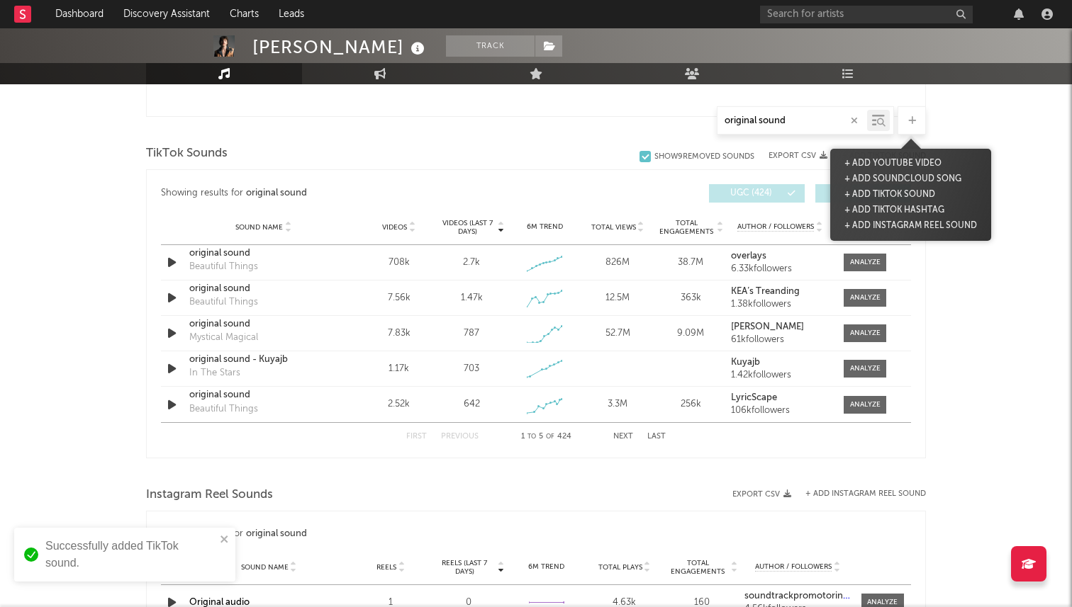
click at [947, 118] on div "Benson Boone Track United States | Pop Edit Track Benchmark Summary 6,615,926 6…" at bounding box center [536, 197] width 1072 height 1682
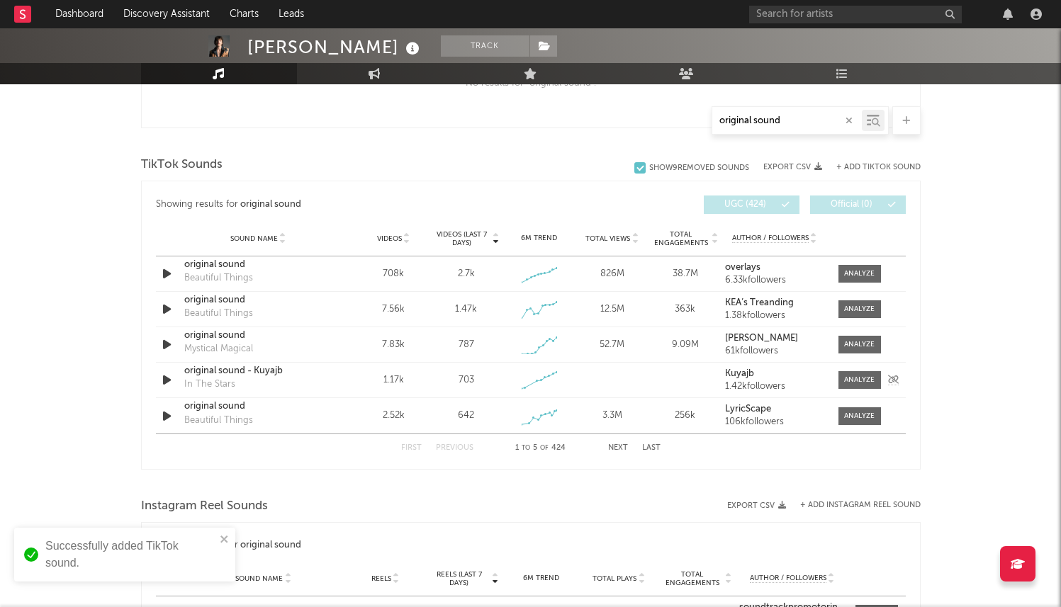
scroll to position [632, 0]
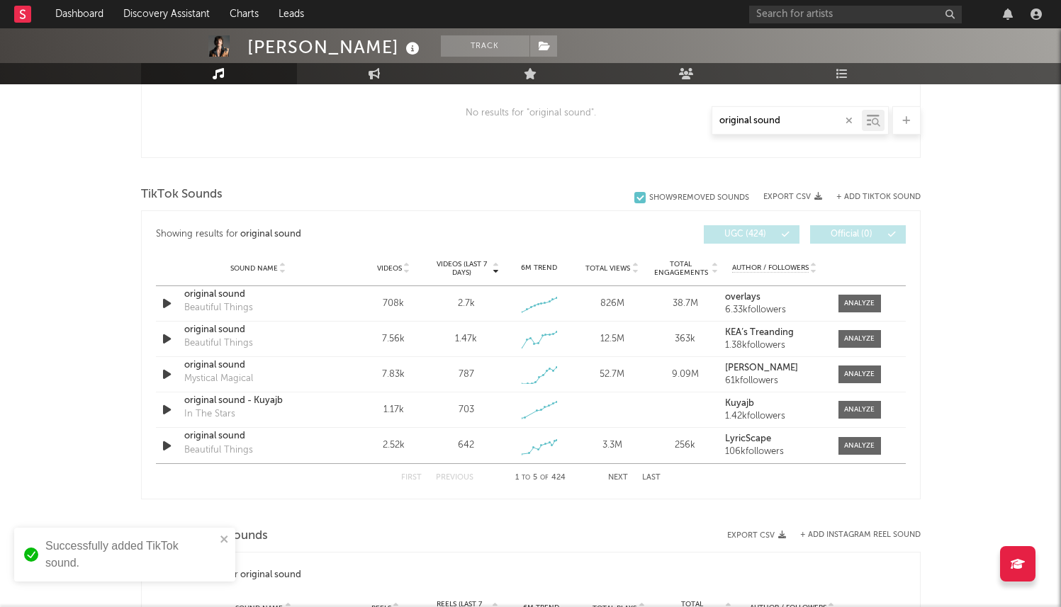
click at [790, 120] on input "original sound" at bounding box center [787, 121] width 150 height 11
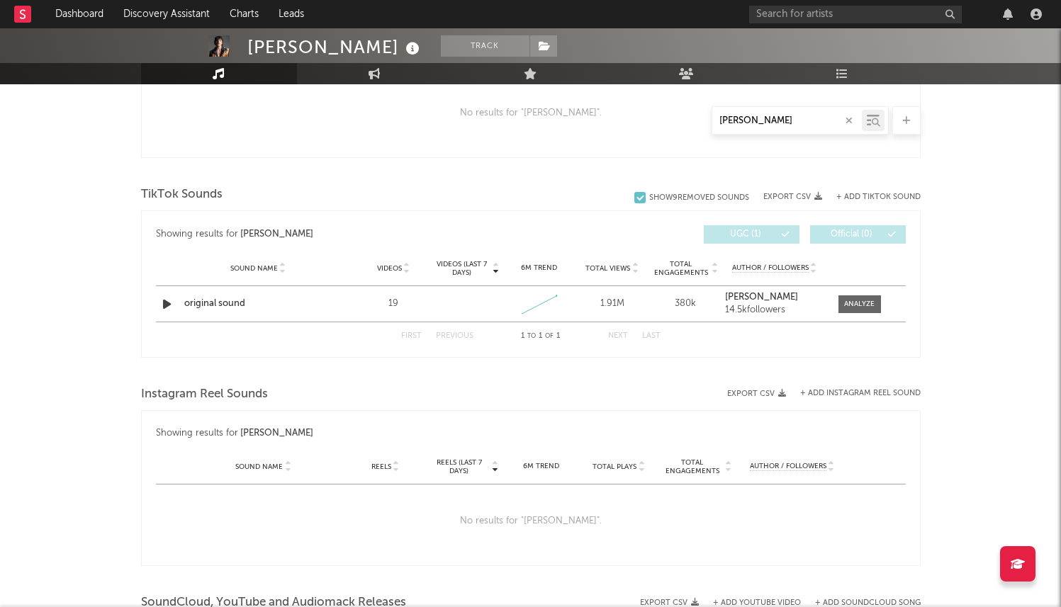
type input "Damon"
